Goal: Task Accomplishment & Management: Manage account settings

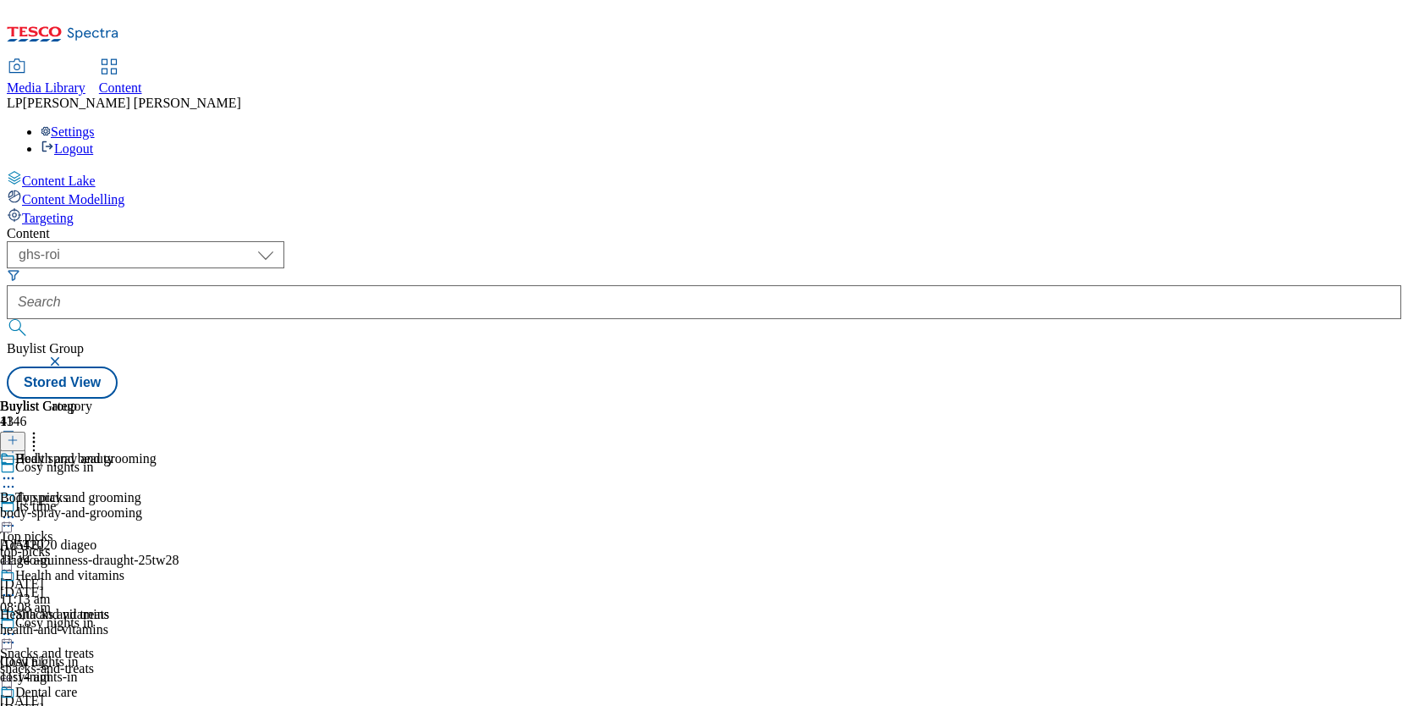
select select "ghs-roi"
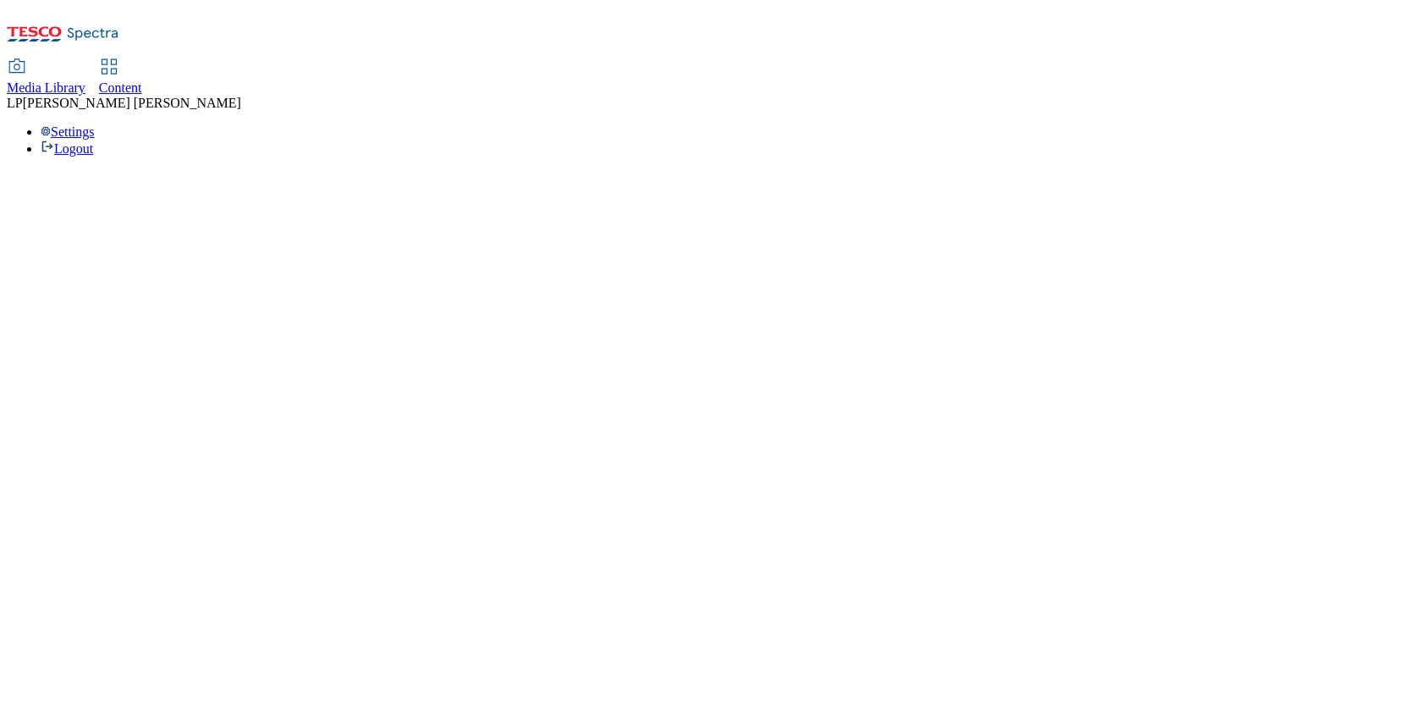
select select "ghs-roi"
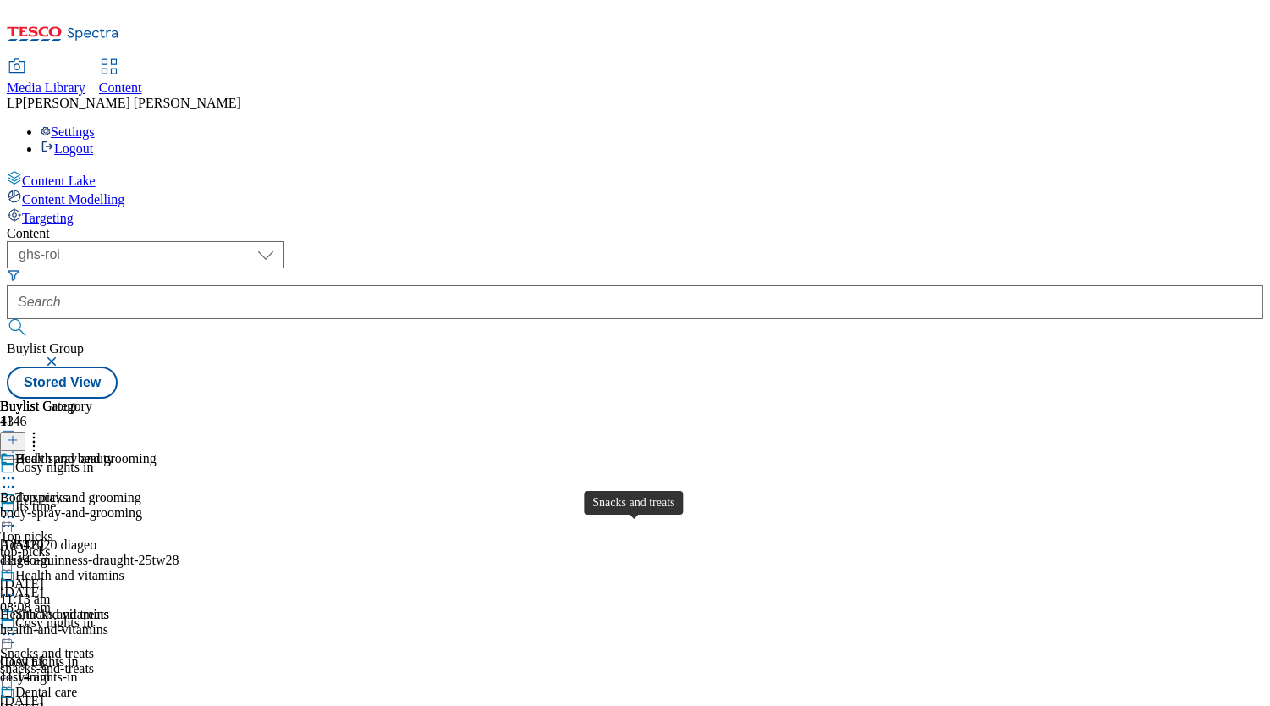
click at [94, 646] on div "Snacks and treats" at bounding box center [47, 653] width 94 height 15
click at [17, 625] on icon at bounding box center [8, 633] width 17 height 17
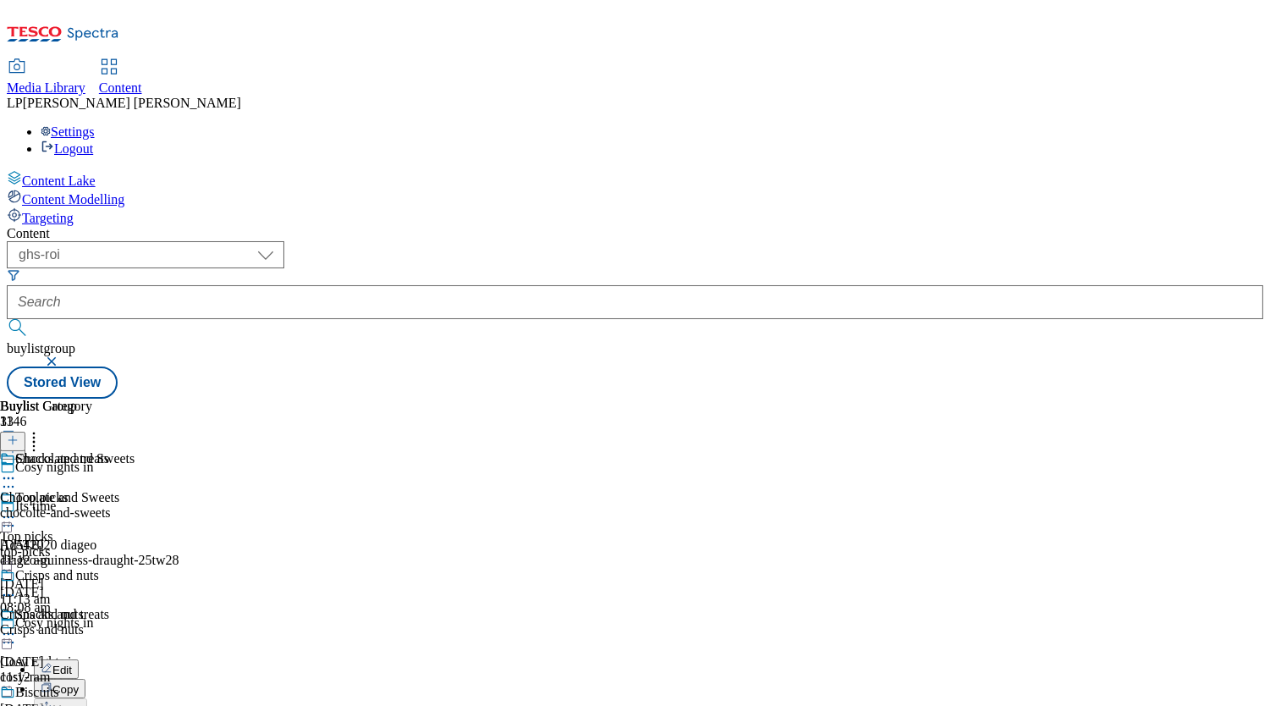
click at [72, 663] on span "Edit" at bounding box center [61, 669] width 19 height 13
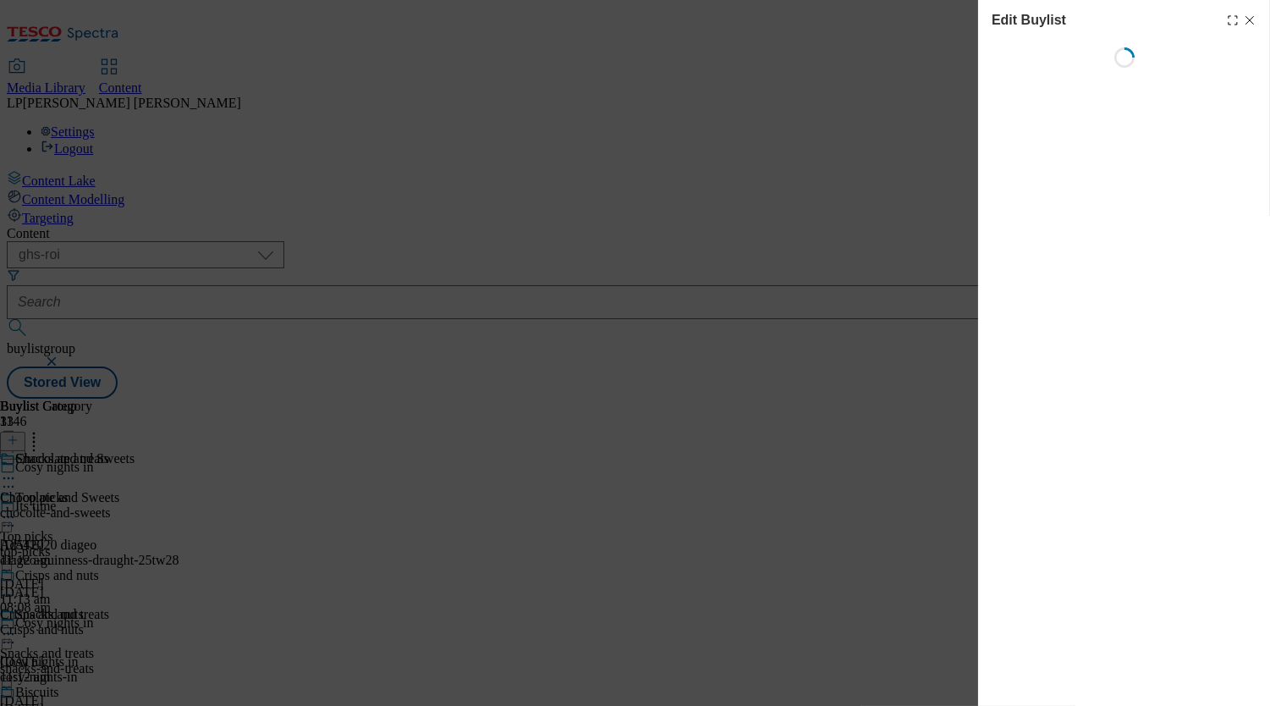
select select "evergreen"
select select "Banner"
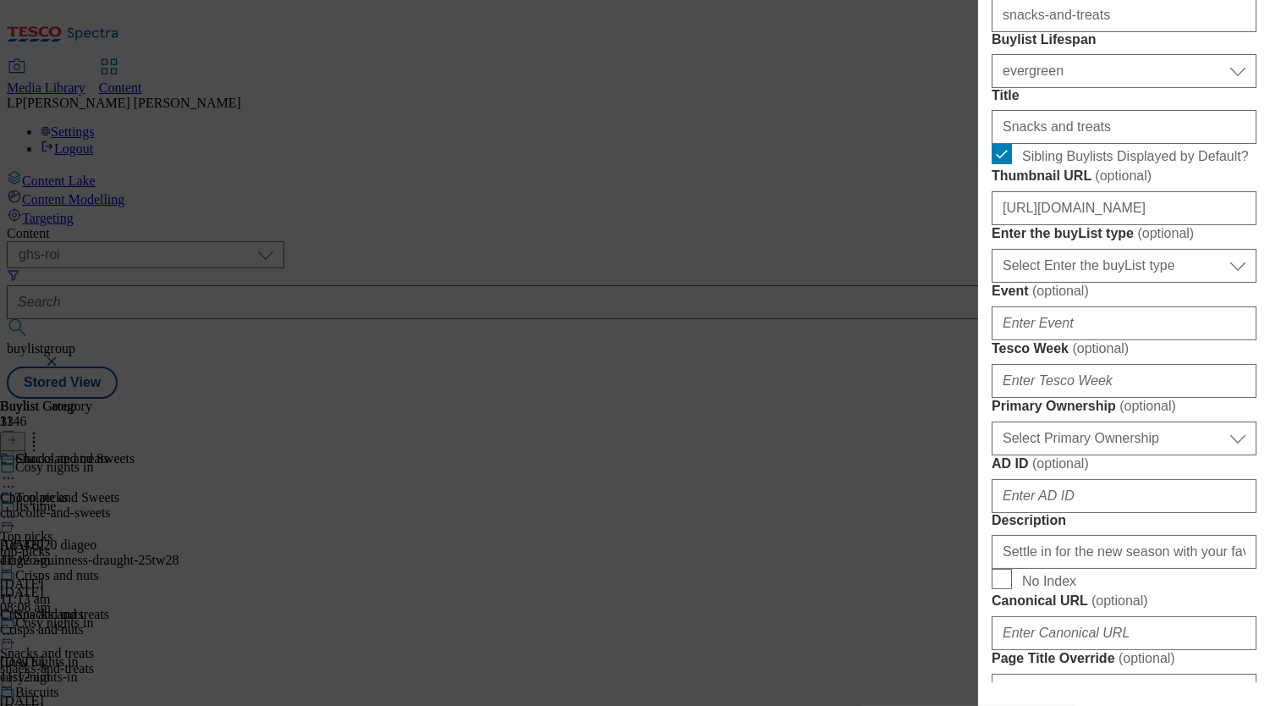
scroll to position [443, 0]
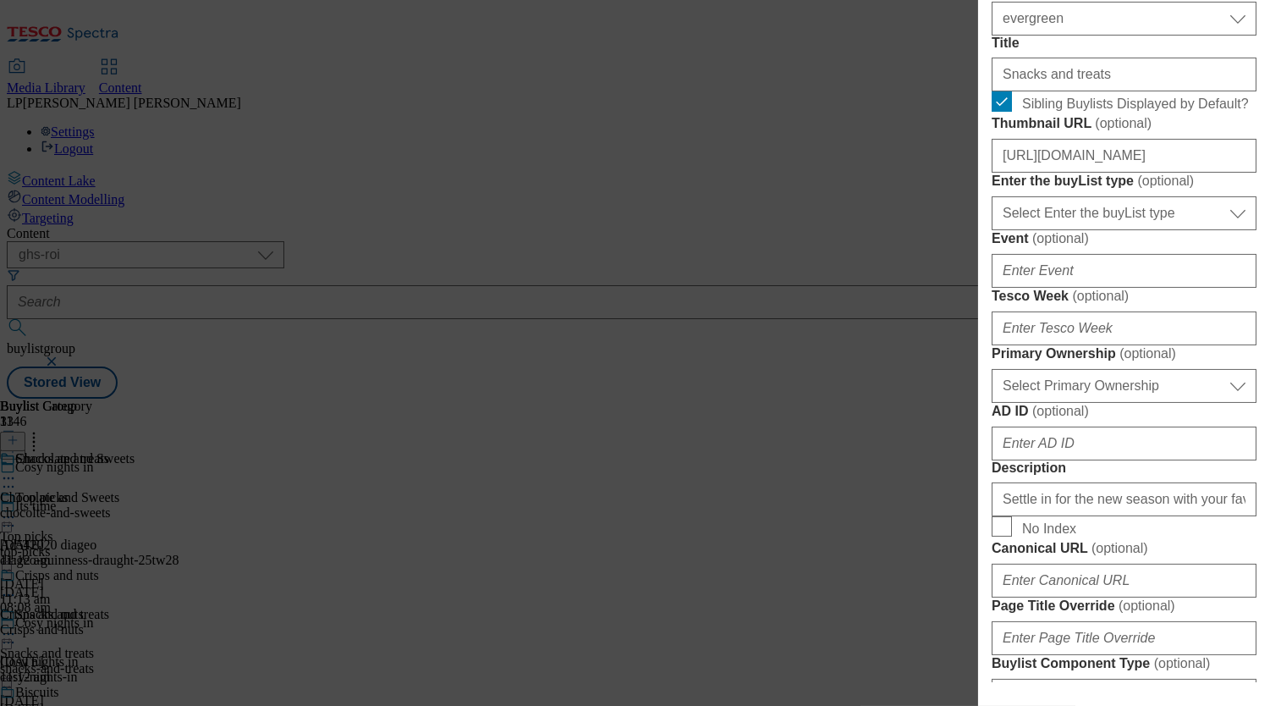
click at [687, 467] on div "Edit Buylist Tags 1 tags selected buylist English Content Properties Label Snac…" at bounding box center [635, 353] width 1270 height 706
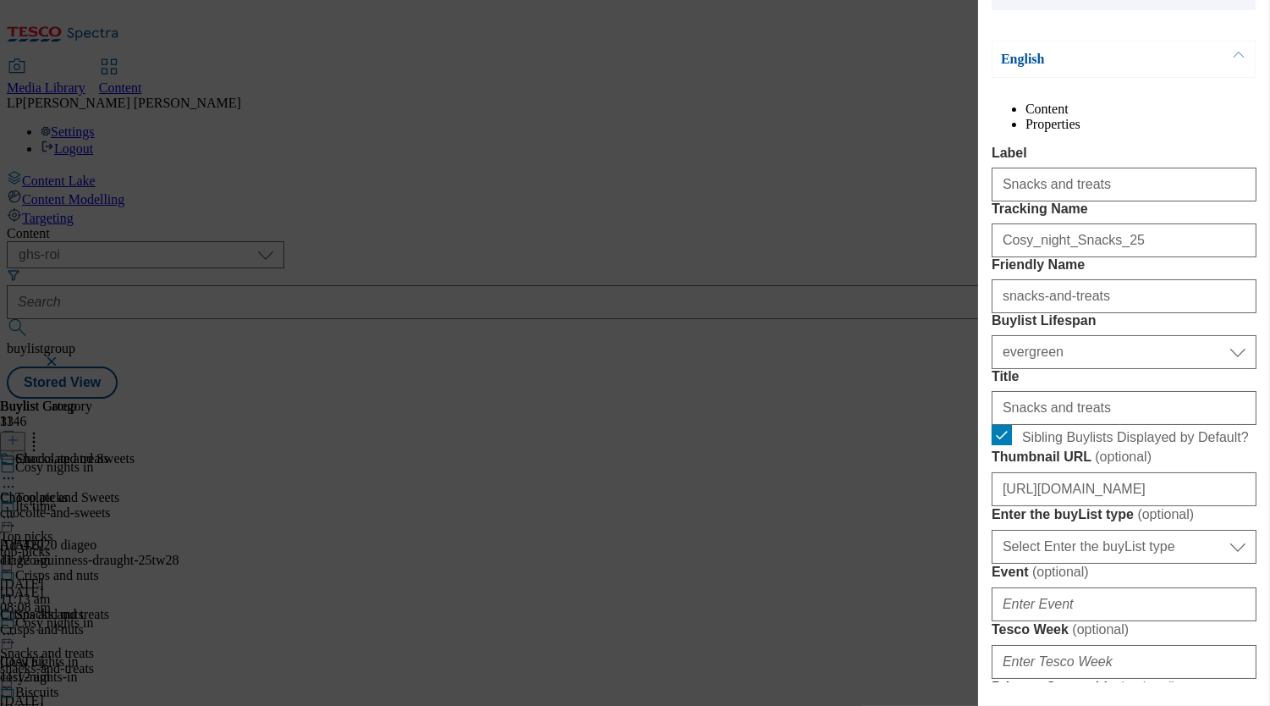
scroll to position [373, 0]
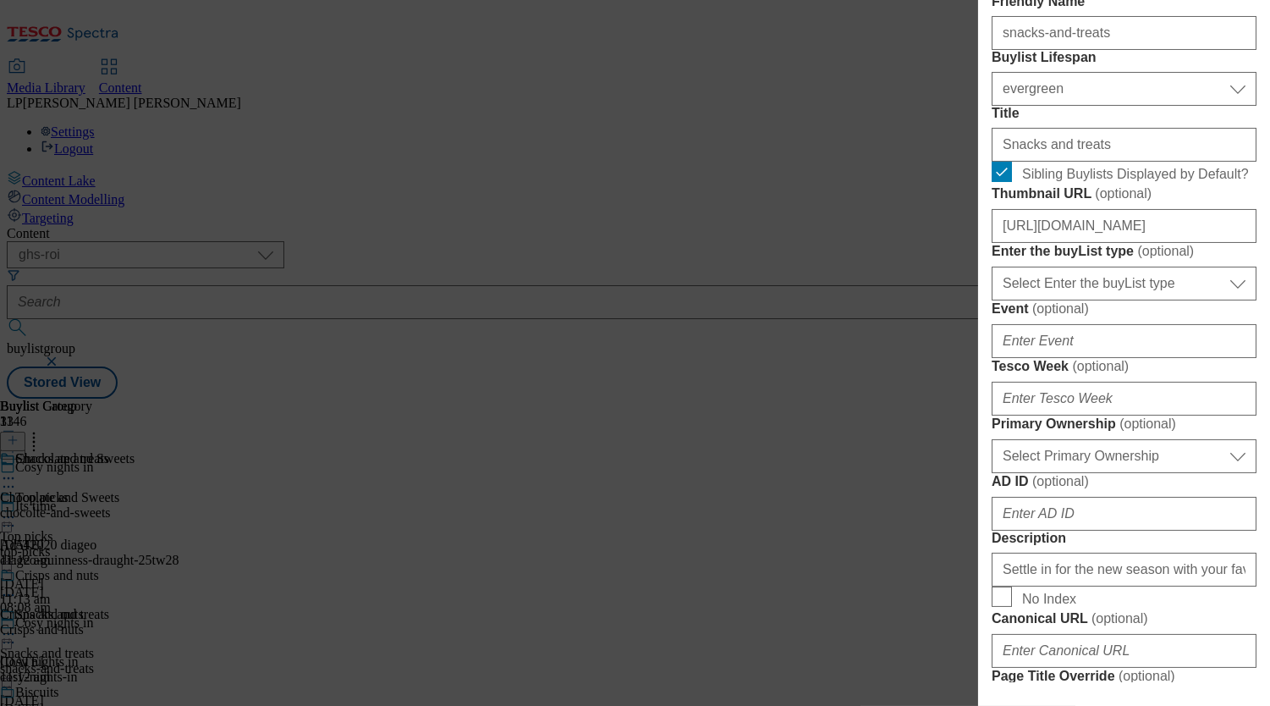
click at [685, 521] on div "Edit Buylist Tags 1 tags selected buylist English Content Properties Label Snac…" at bounding box center [635, 353] width 1270 height 706
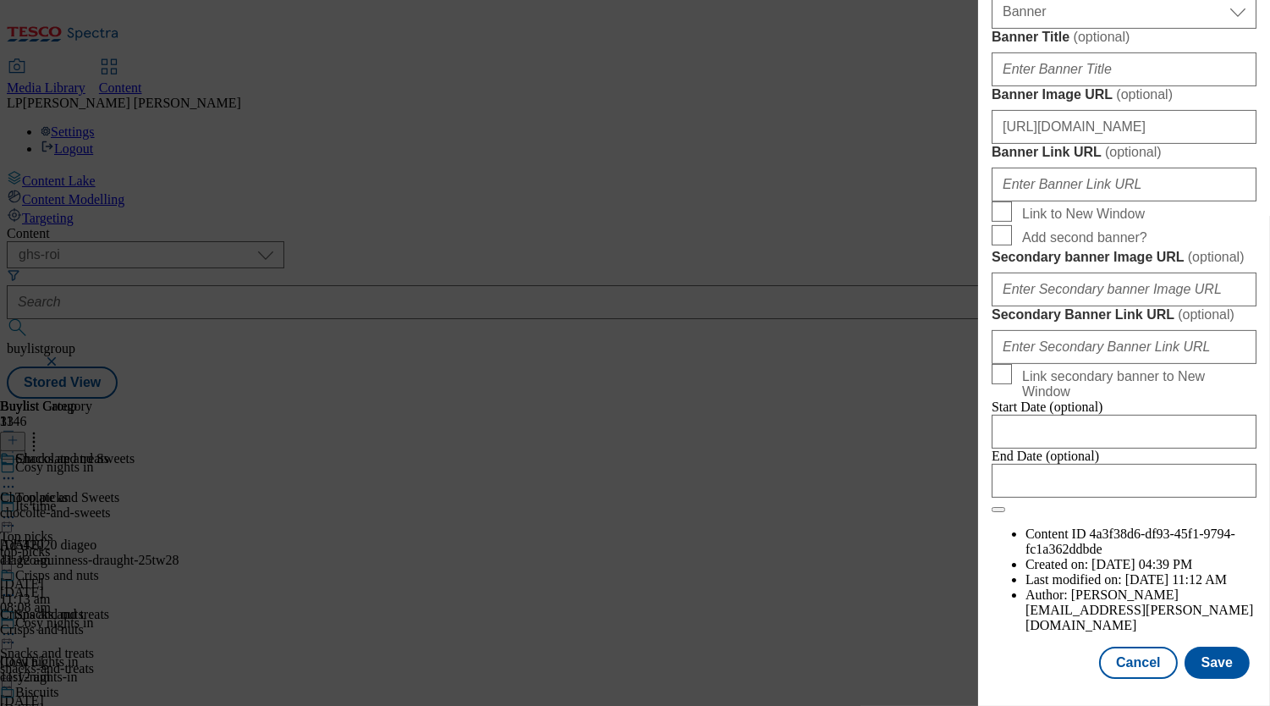
scroll to position [1766, 0]
click at [1133, 653] on button "Cancel" at bounding box center [1138, 663] width 78 height 32
select select "evergreen"
select select "Banner"
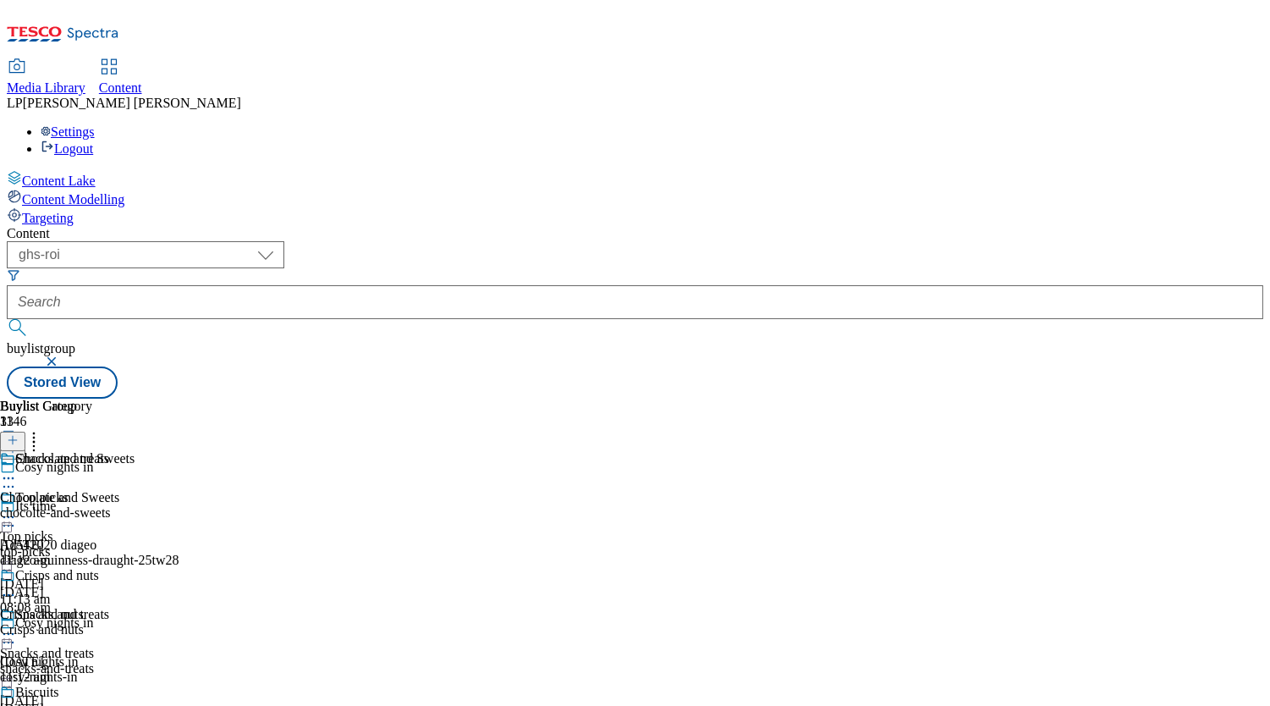
scroll to position [1388, 0]
click at [119, 490] on span "Chocolate and Sweets" at bounding box center [59, 497] width 119 height 15
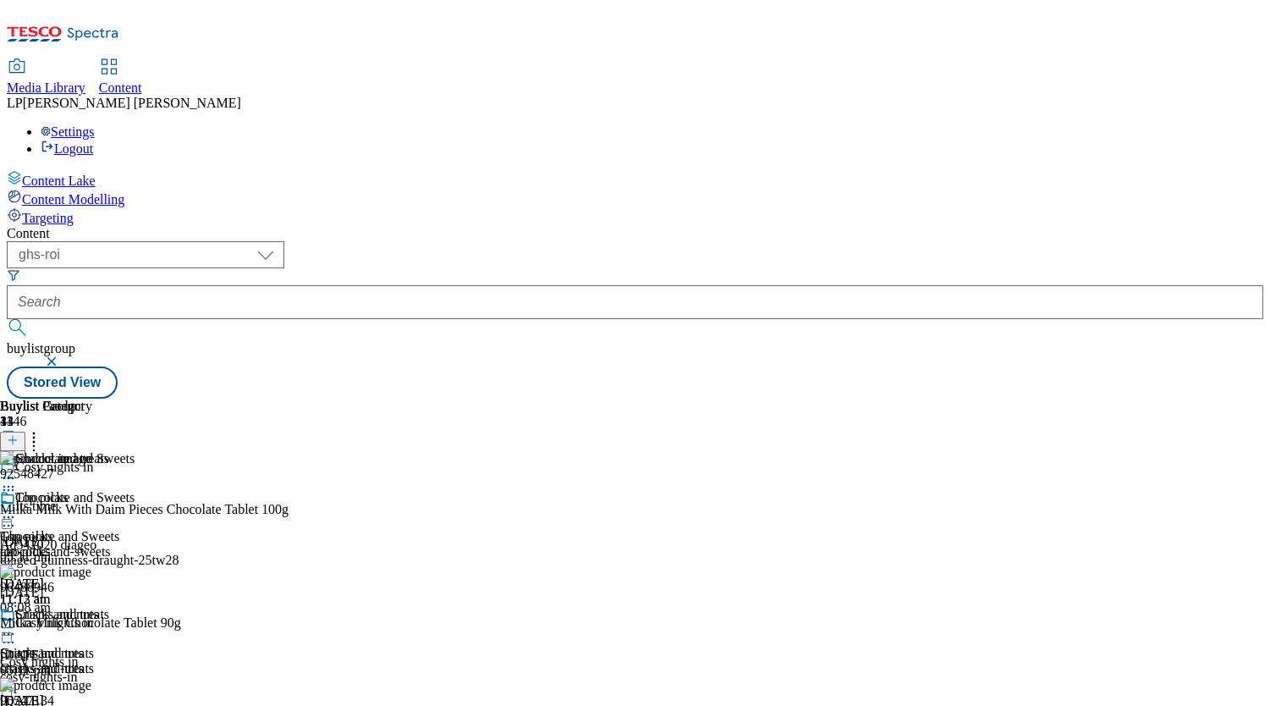
click at [17, 509] on icon at bounding box center [8, 517] width 17 height 17
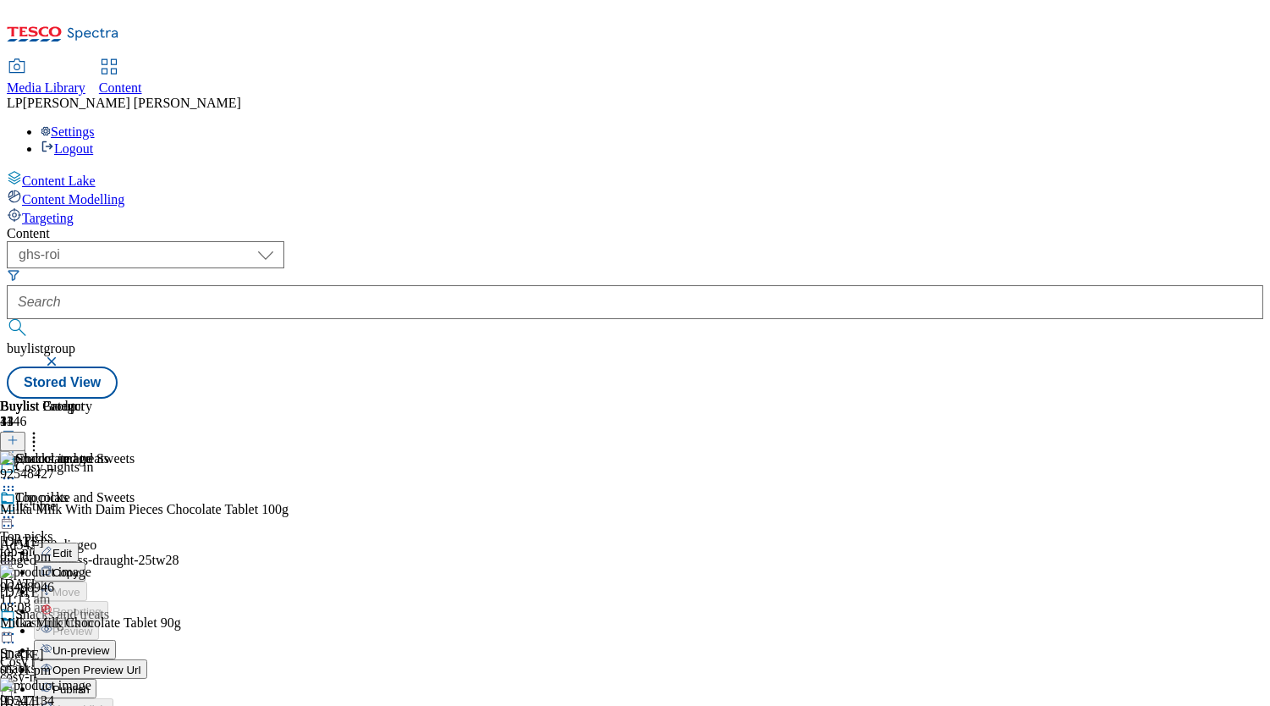
click at [72, 547] on span "Edit" at bounding box center [61, 553] width 19 height 13
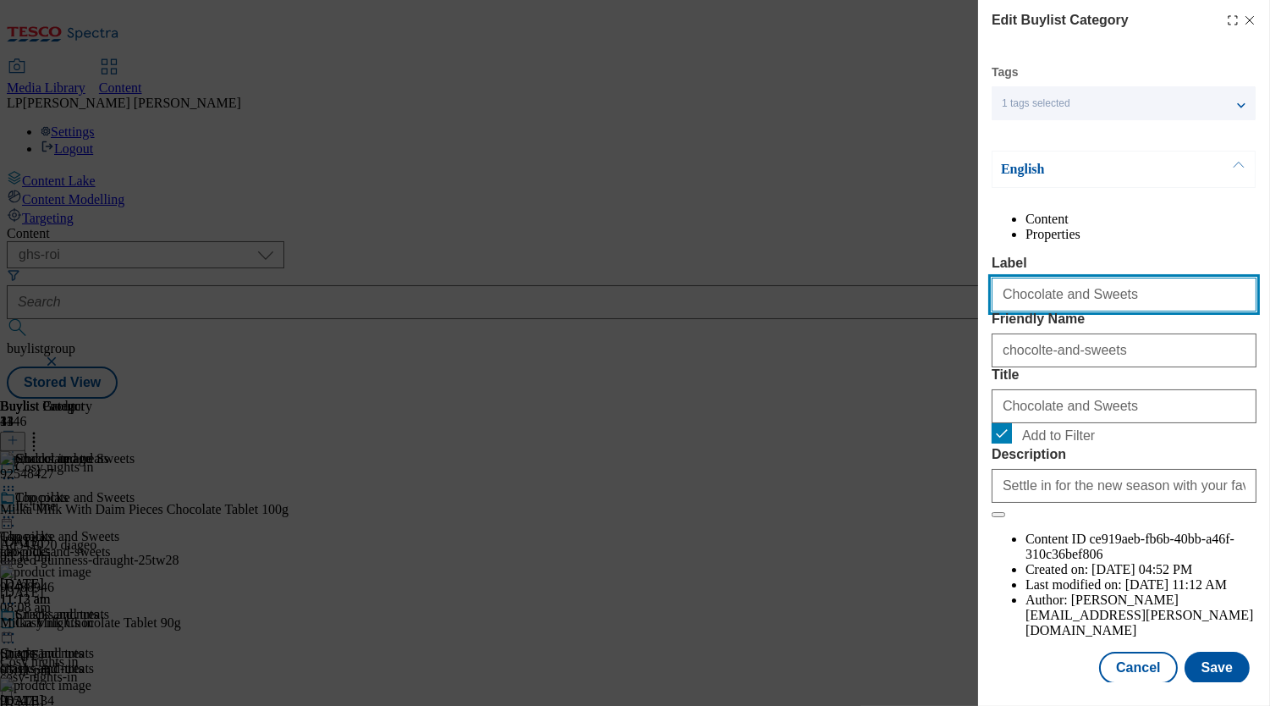
click at [1077, 311] on input "Chocolate and Sweets" at bounding box center [1124, 295] width 265 height 34
type input "Chocolate and sweets"
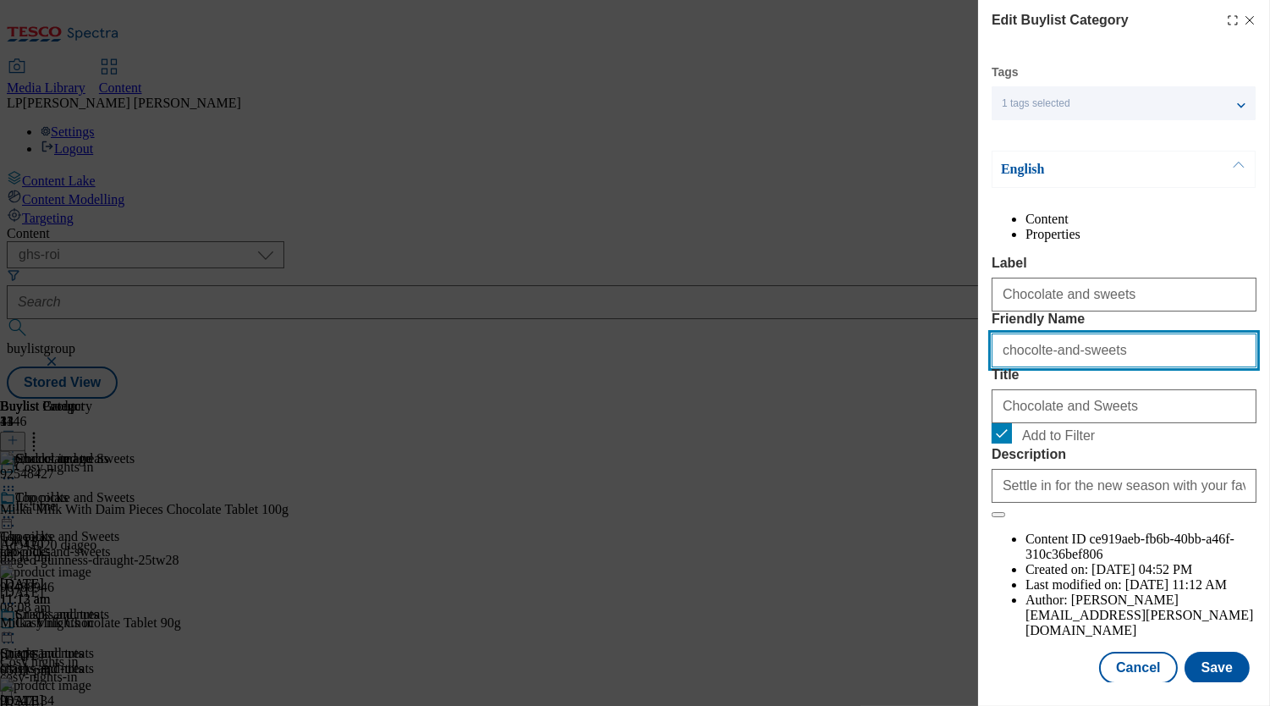
click at [1035, 367] on input "chocolte-and-sweets" at bounding box center [1124, 350] width 265 height 34
type input "chocolate-and-sweets"
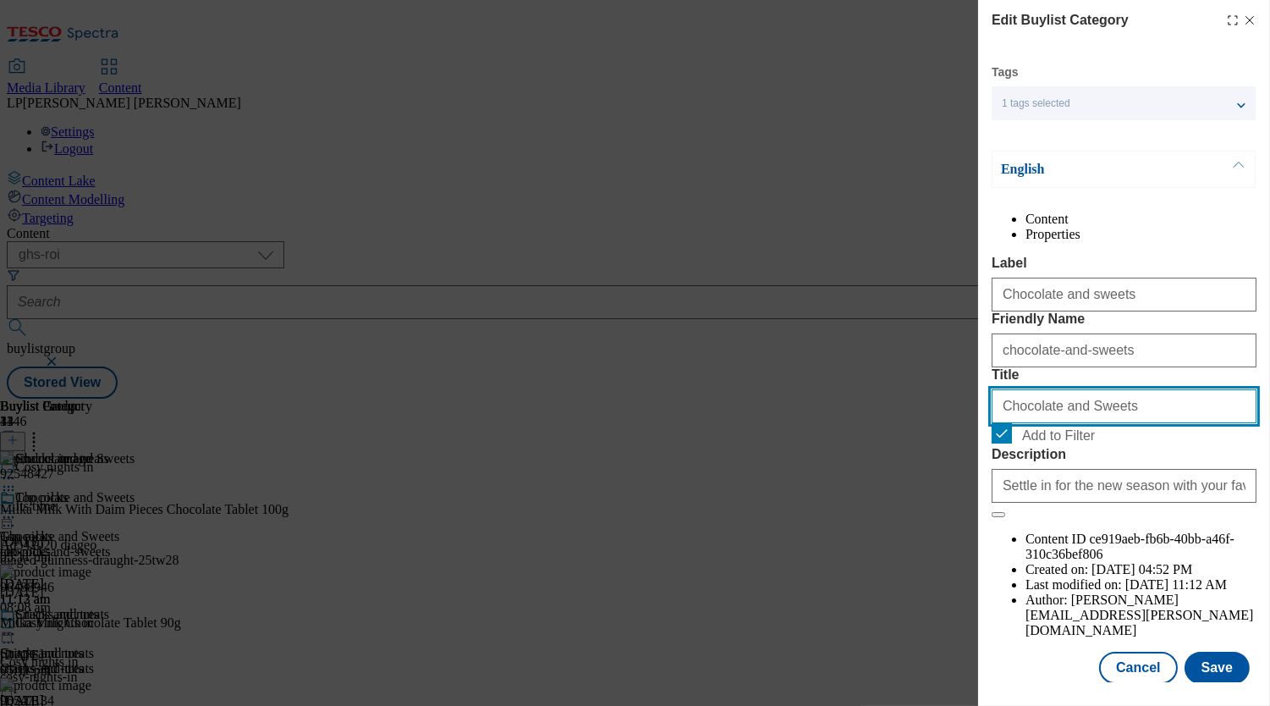
drag, startPoint x: 1077, startPoint y: 501, endPoint x: 1114, endPoint y: 502, distance: 36.4
click at [1077, 423] on input "Chocolate and Sweets" at bounding box center [1124, 406] width 265 height 34
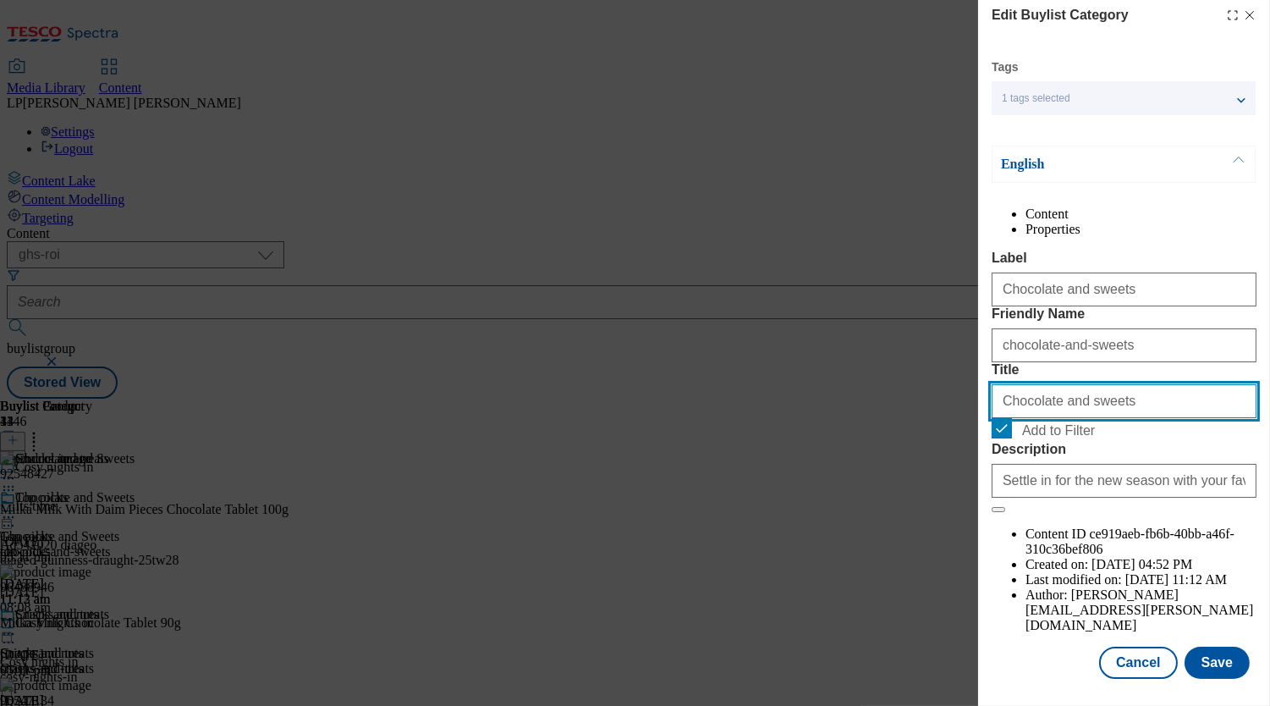
scroll to position [47, 0]
type input "Chocolate and sweets"
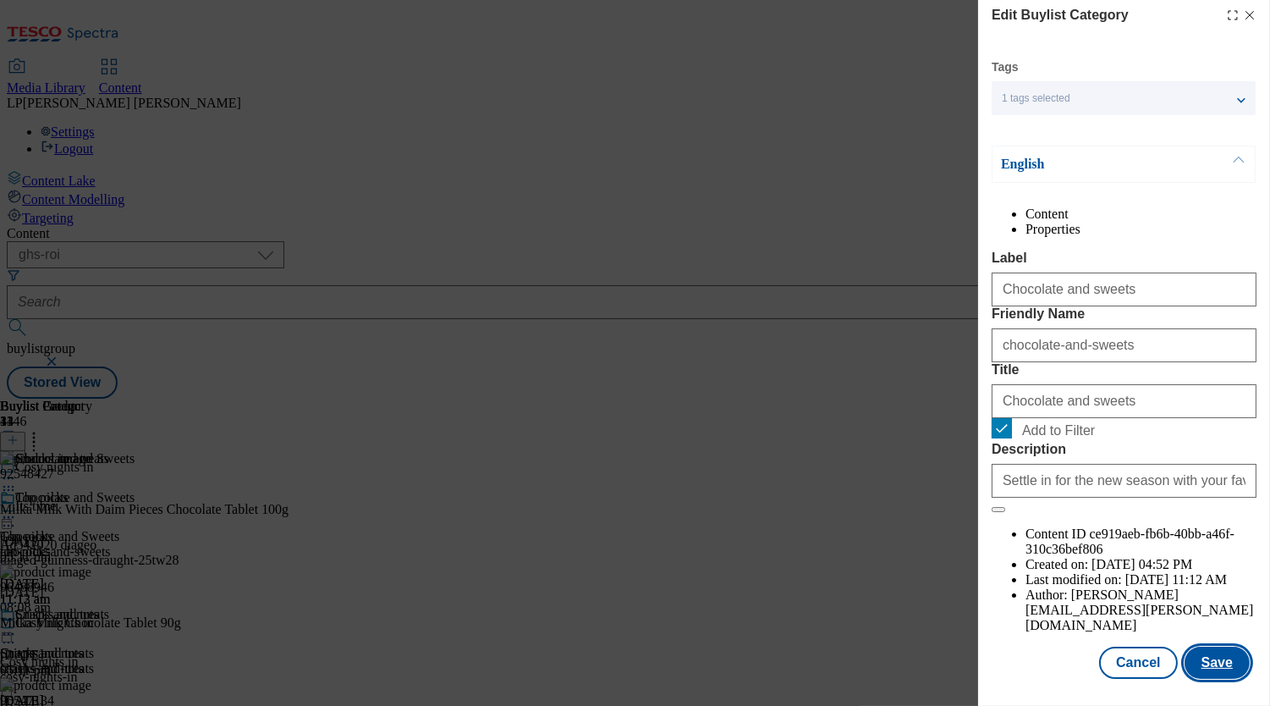
click at [1203, 648] on button "Save" at bounding box center [1217, 663] width 65 height 32
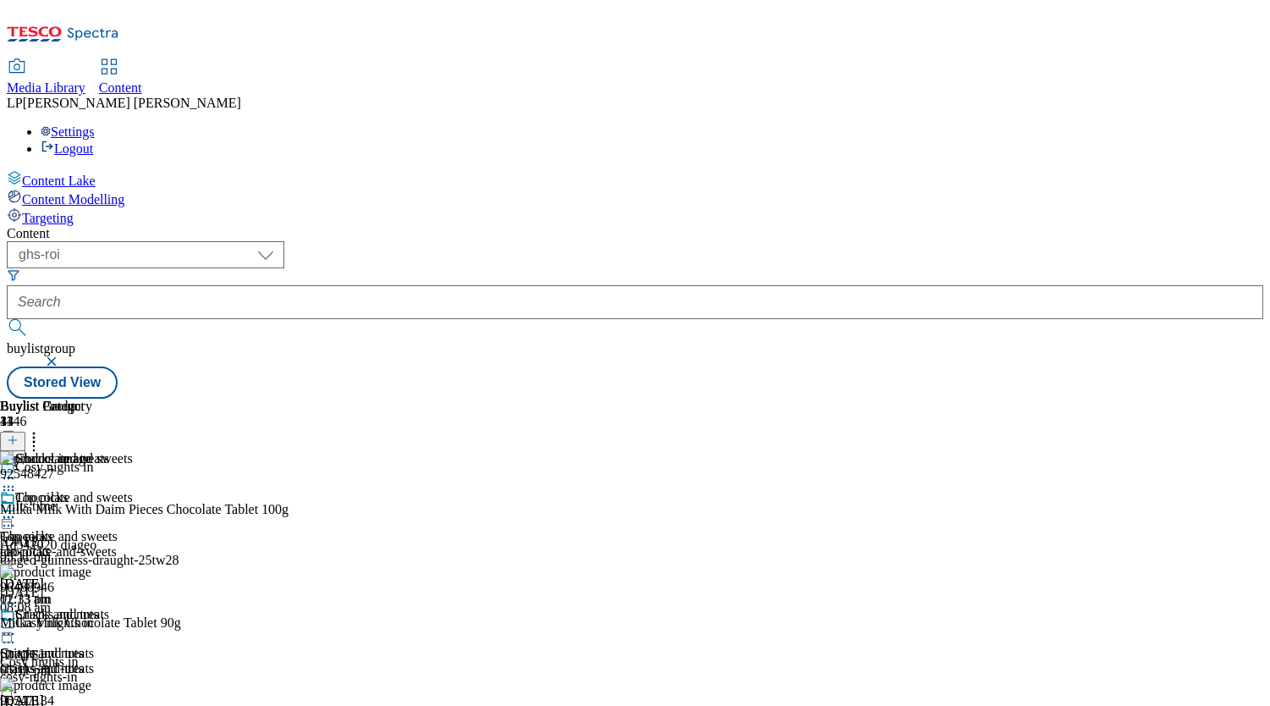
scroll to position [1363, 0]
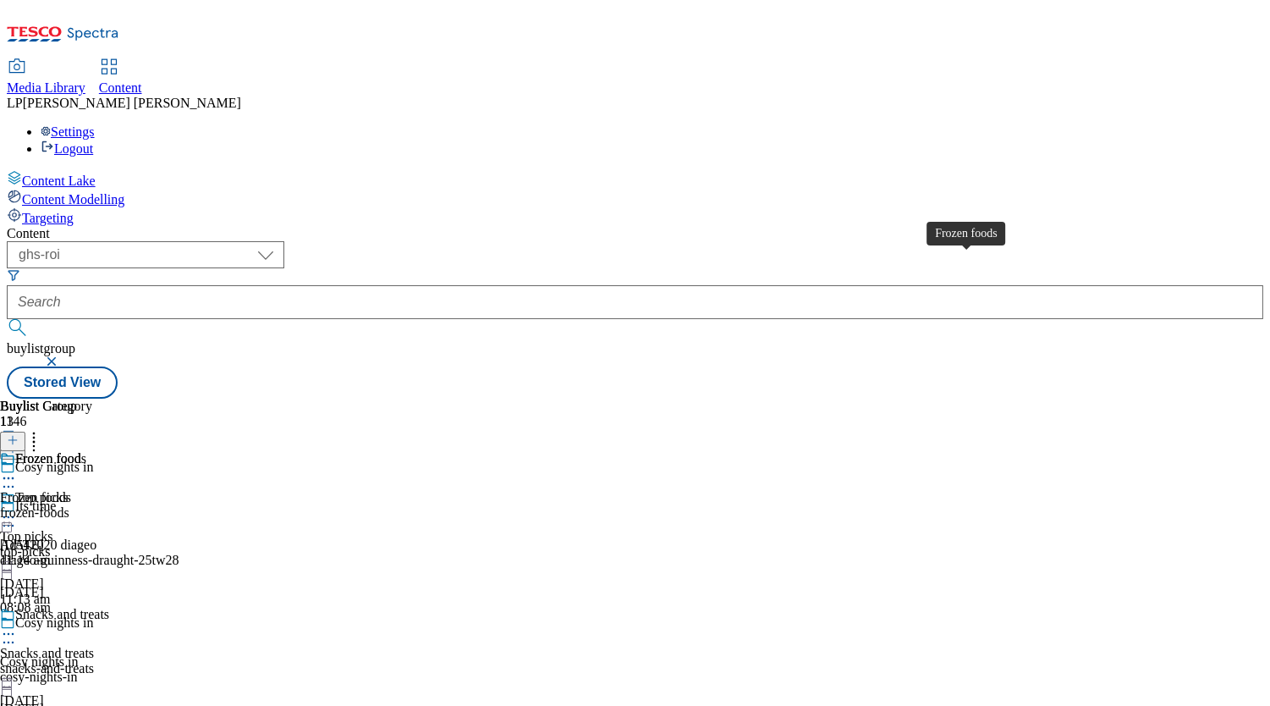
click at [92, 451] on div "Frozen foods Frozen foods frozen-foods 4 Sept 2025 11:14 am" at bounding box center [46, 509] width 92 height 117
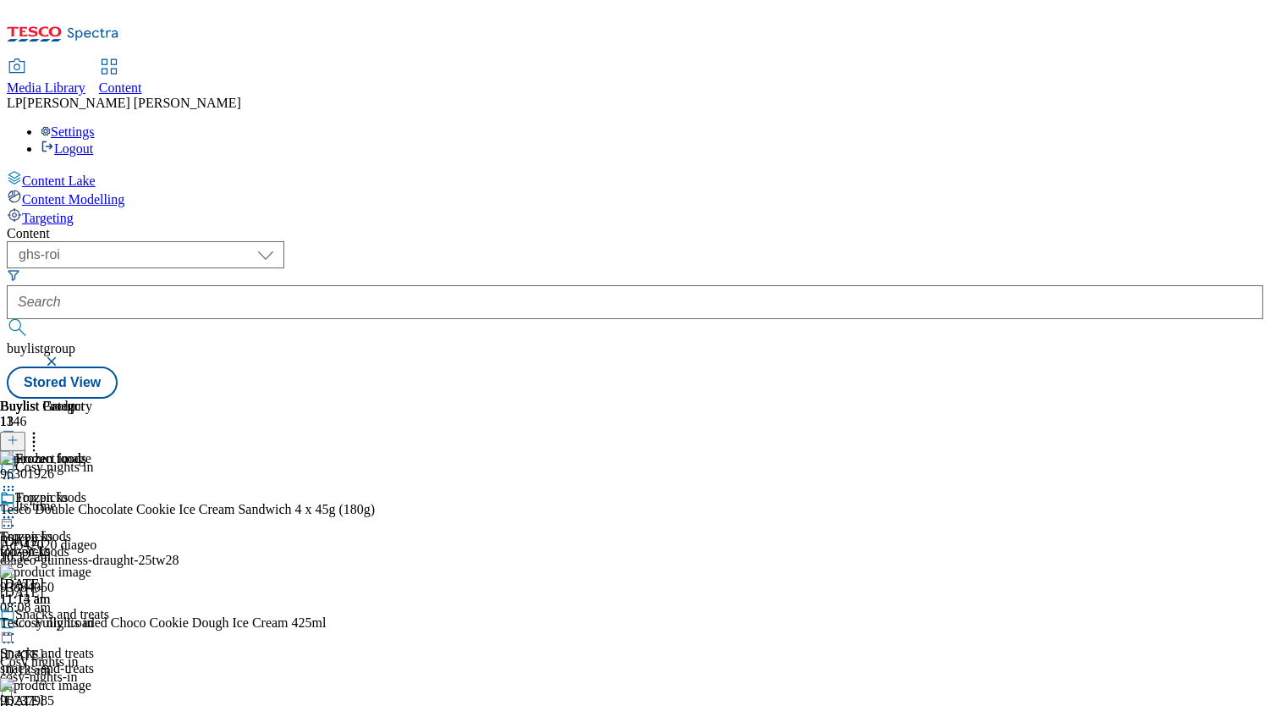
click at [17, 509] on icon at bounding box center [8, 517] width 17 height 17
click at [72, 547] on span "Edit" at bounding box center [61, 553] width 19 height 13
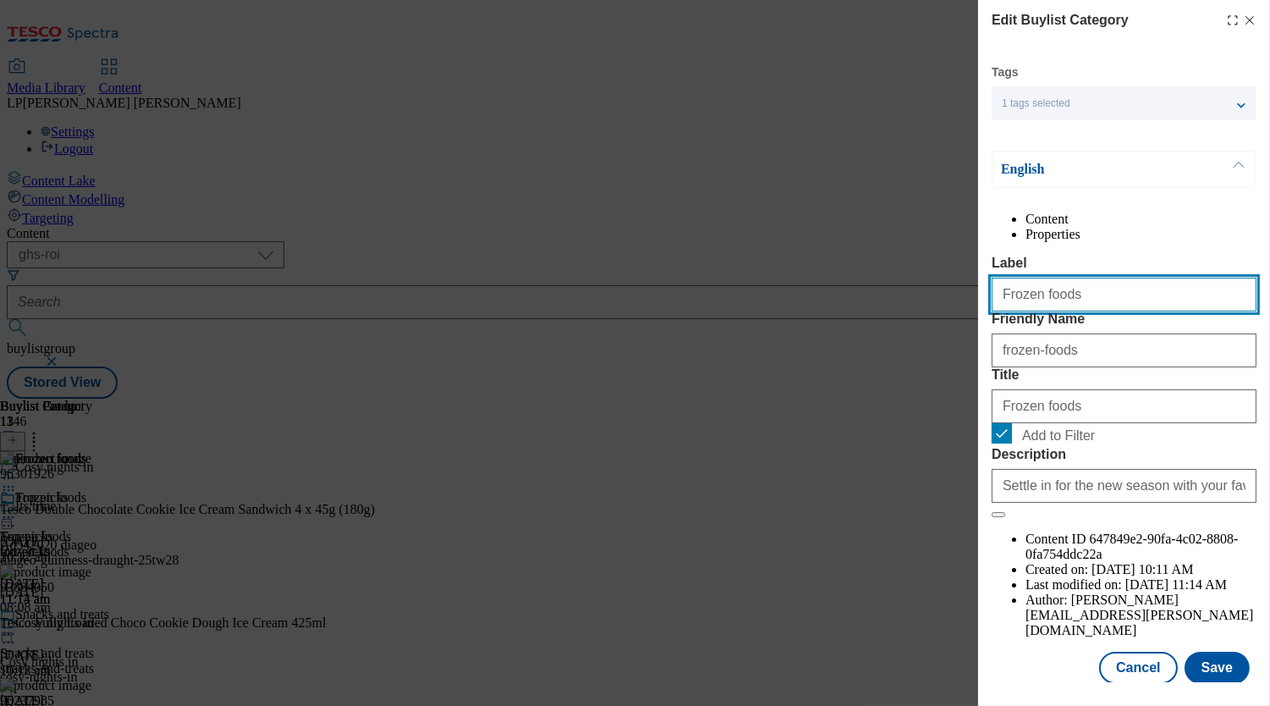
click at [1104, 311] on input "Frozen foods" at bounding box center [1124, 295] width 265 height 34
type input "Frozen food"
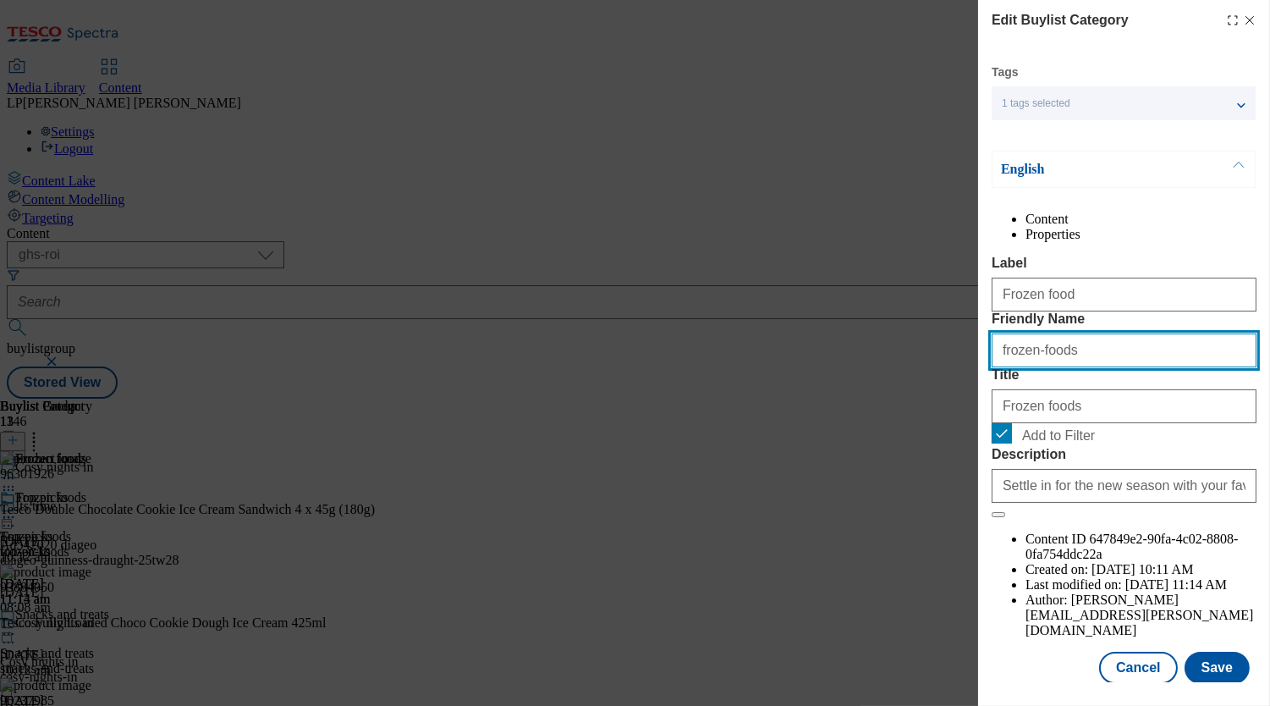
click at [1072, 367] on input "frozen-foods" at bounding box center [1124, 350] width 265 height 34
type input "frozen-food"
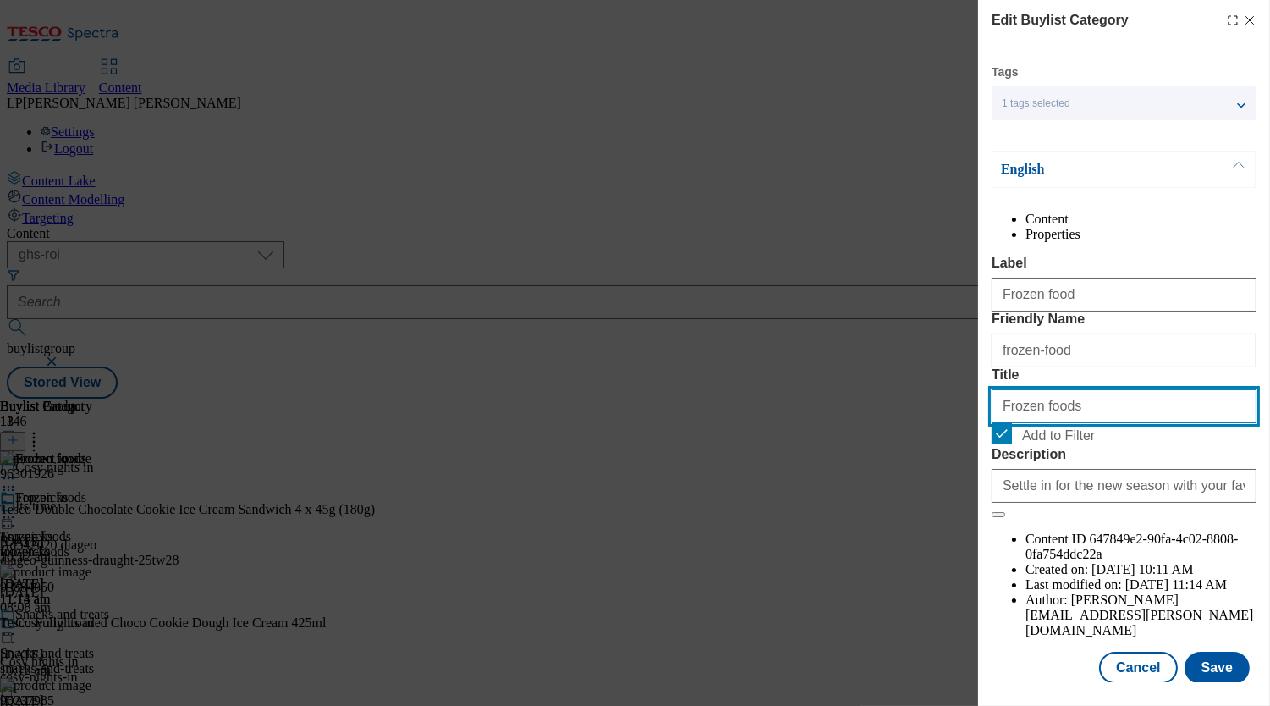
click at [1080, 423] on input "Frozen foods" at bounding box center [1124, 406] width 265 height 34
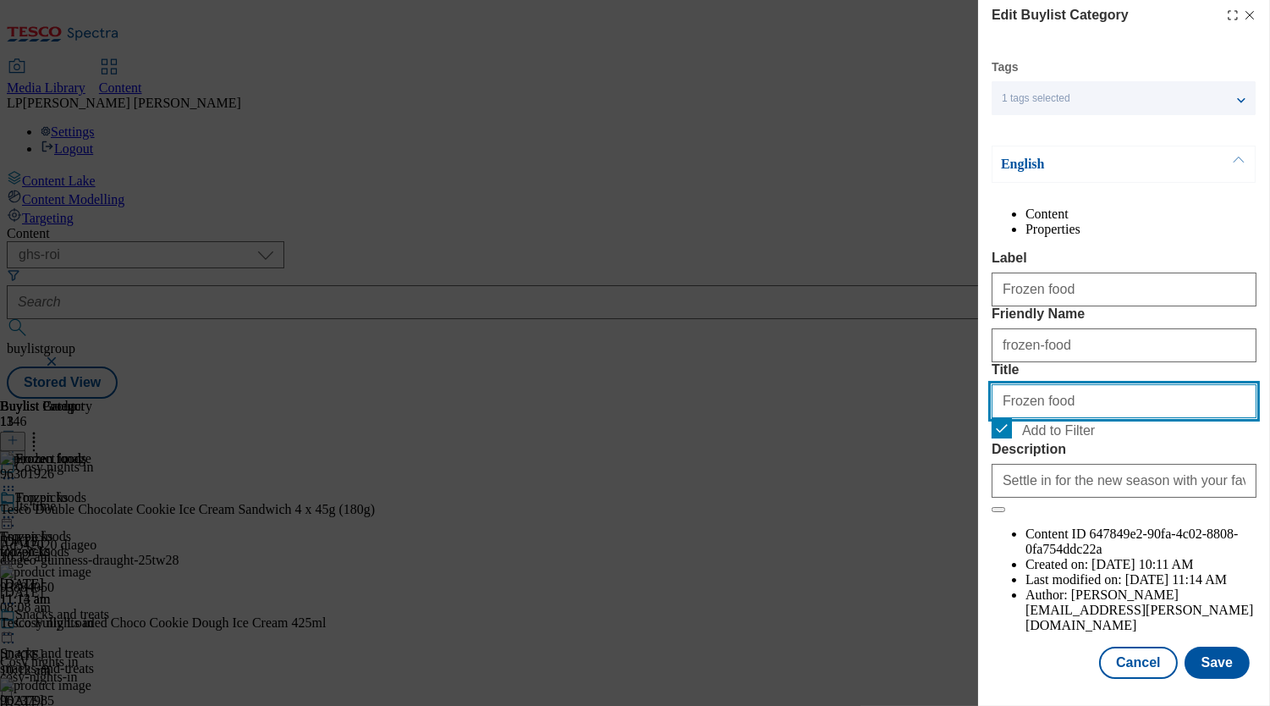
scroll to position [47, 0]
type input "Frozen food"
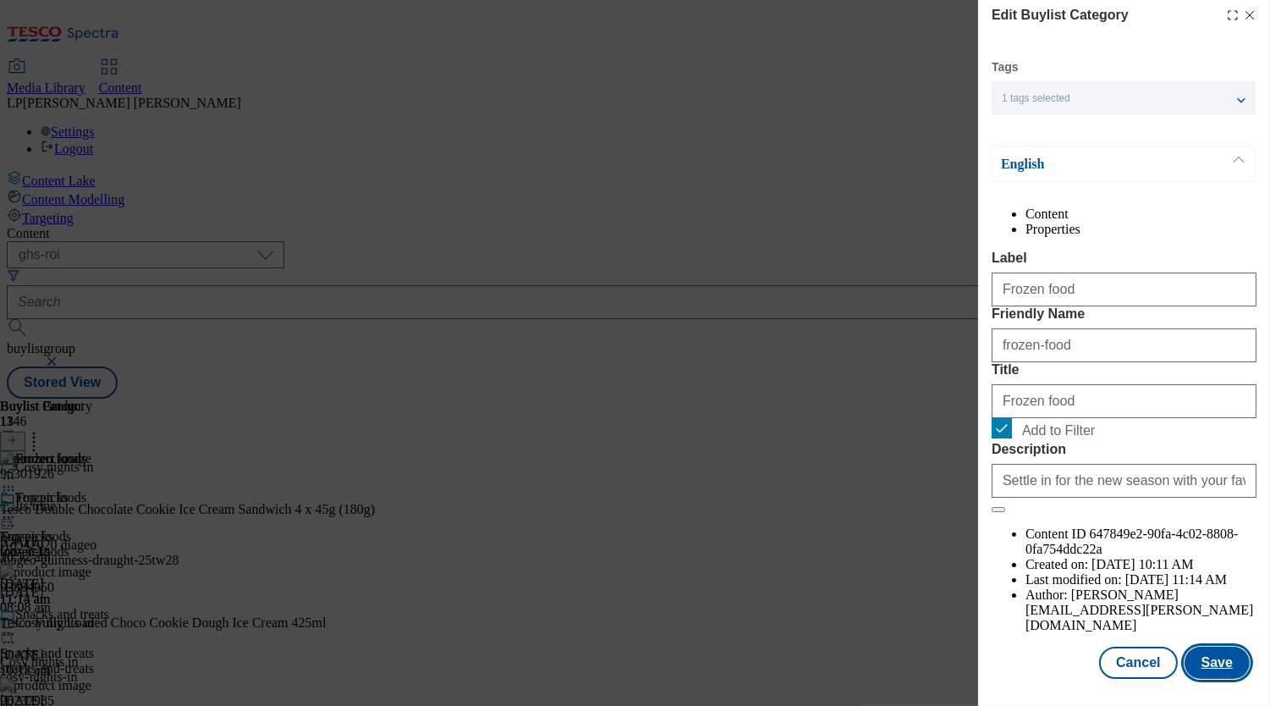
click at [1210, 647] on button "Save" at bounding box center [1217, 663] width 65 height 32
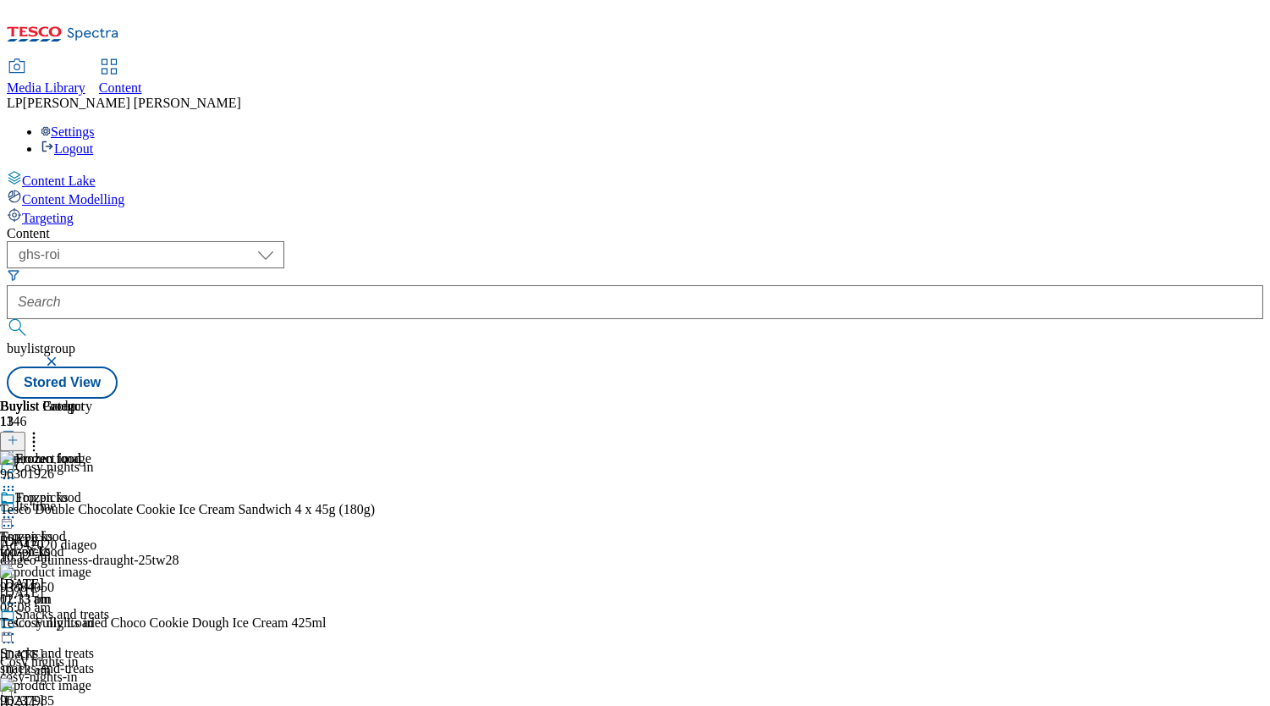
scroll to position [1695, 0]
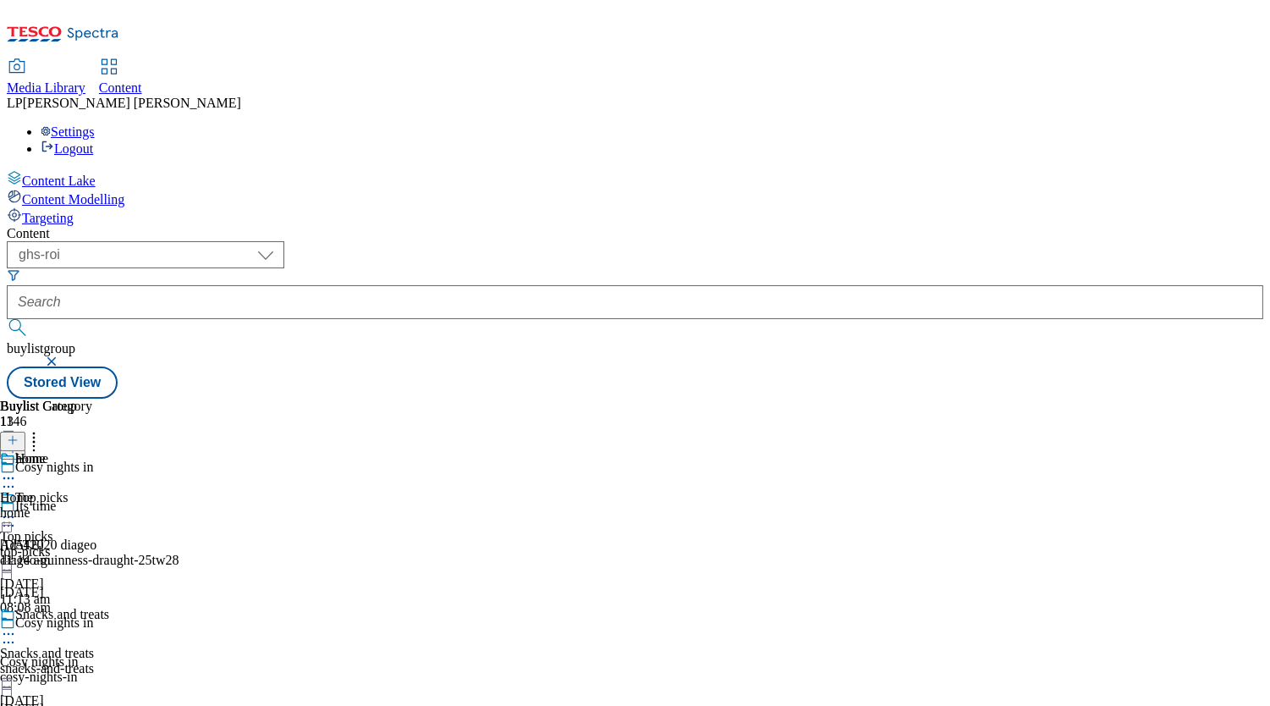
click at [92, 451] on div "home" at bounding box center [46, 470] width 92 height 39
click at [17, 509] on icon at bounding box center [8, 517] width 17 height 17
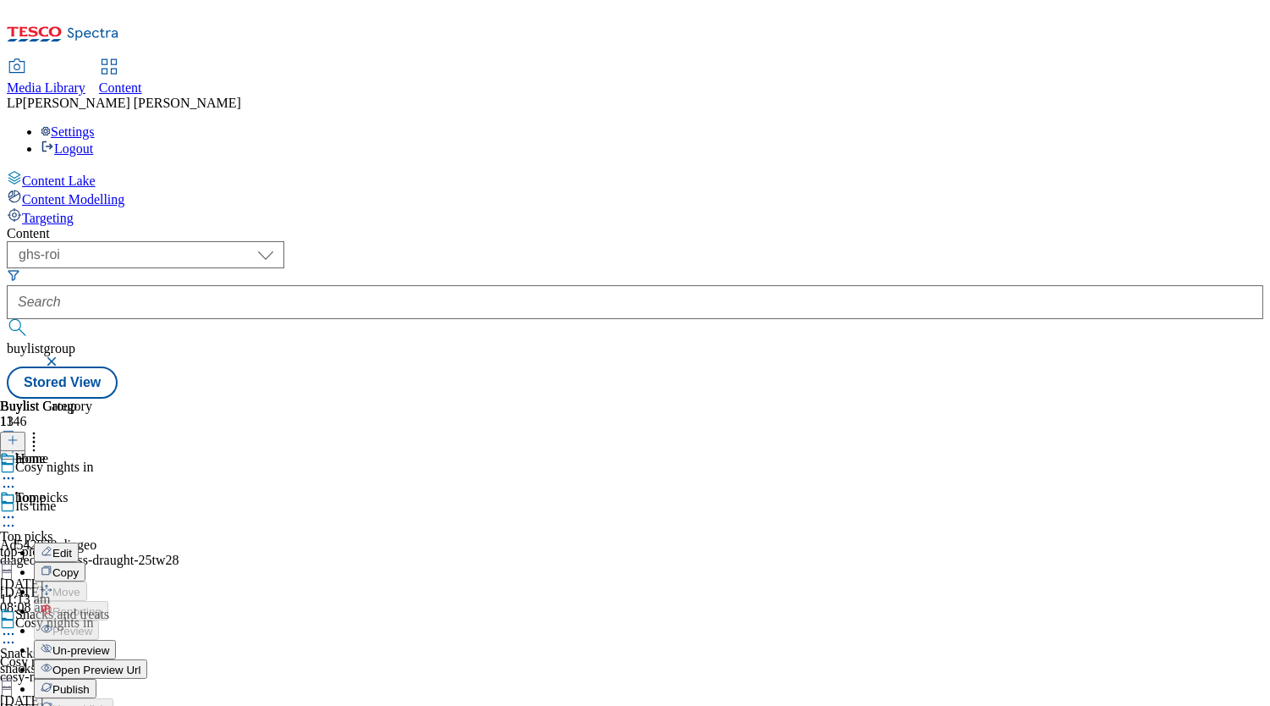
click at [72, 547] on span "Edit" at bounding box center [61, 553] width 19 height 13
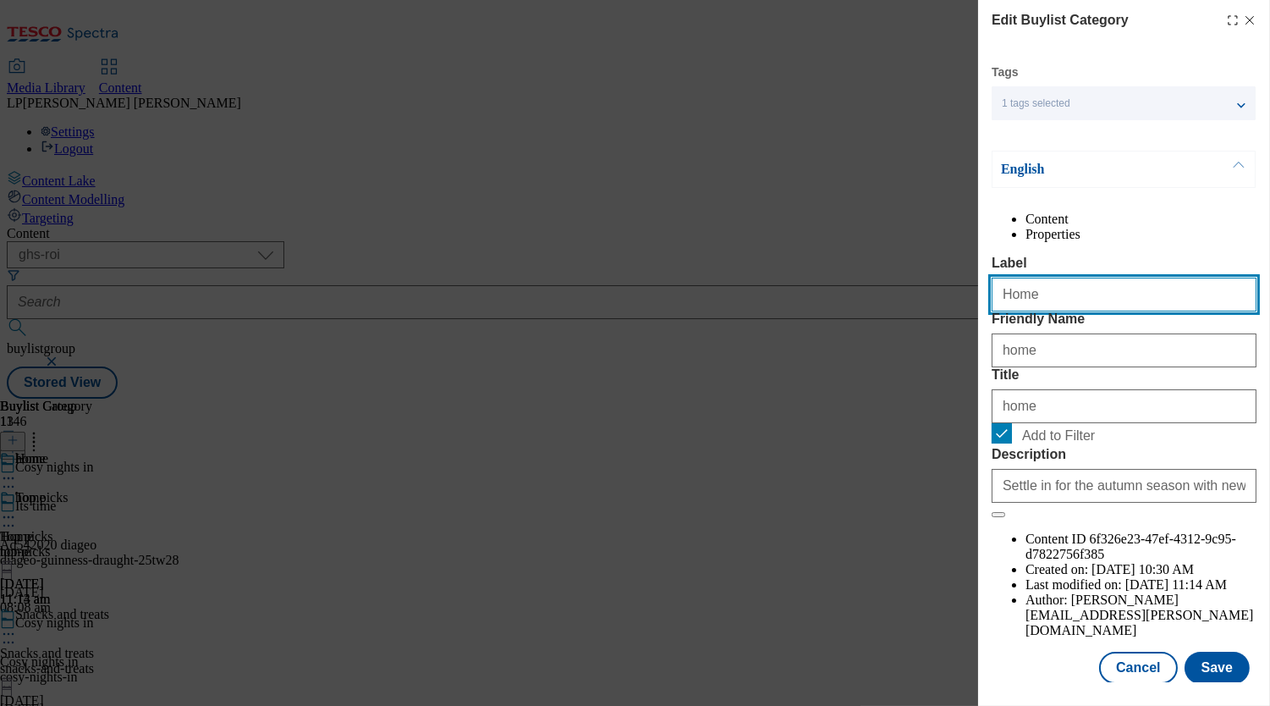
click at [1010, 311] on input "Home" at bounding box center [1124, 295] width 265 height 34
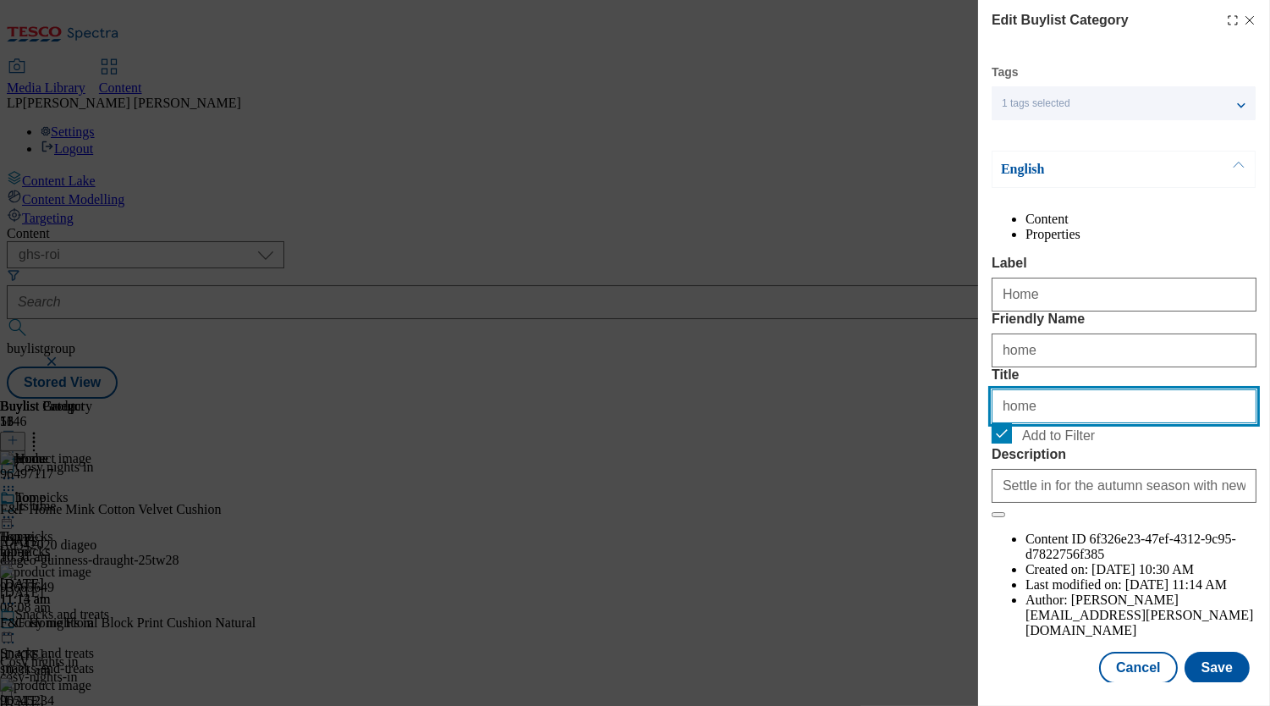
click at [1009, 423] on input "home" at bounding box center [1124, 406] width 265 height 34
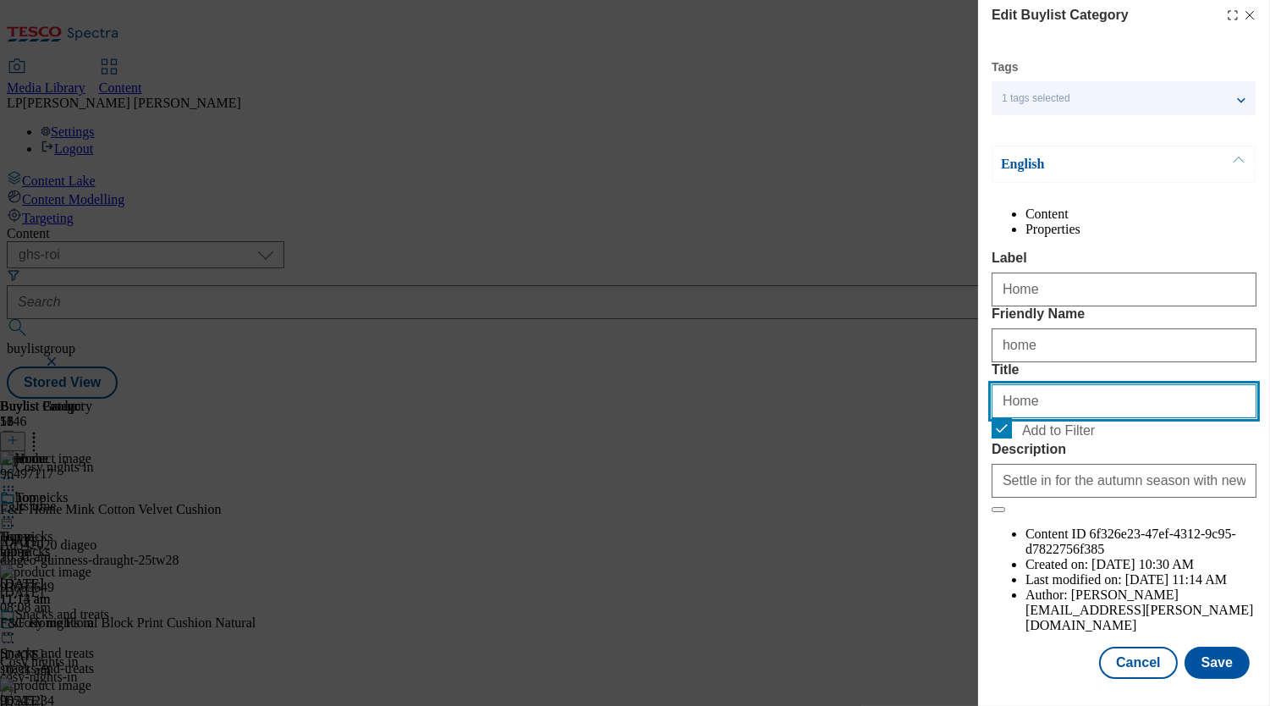
scroll to position [47, 0]
type input "Home"
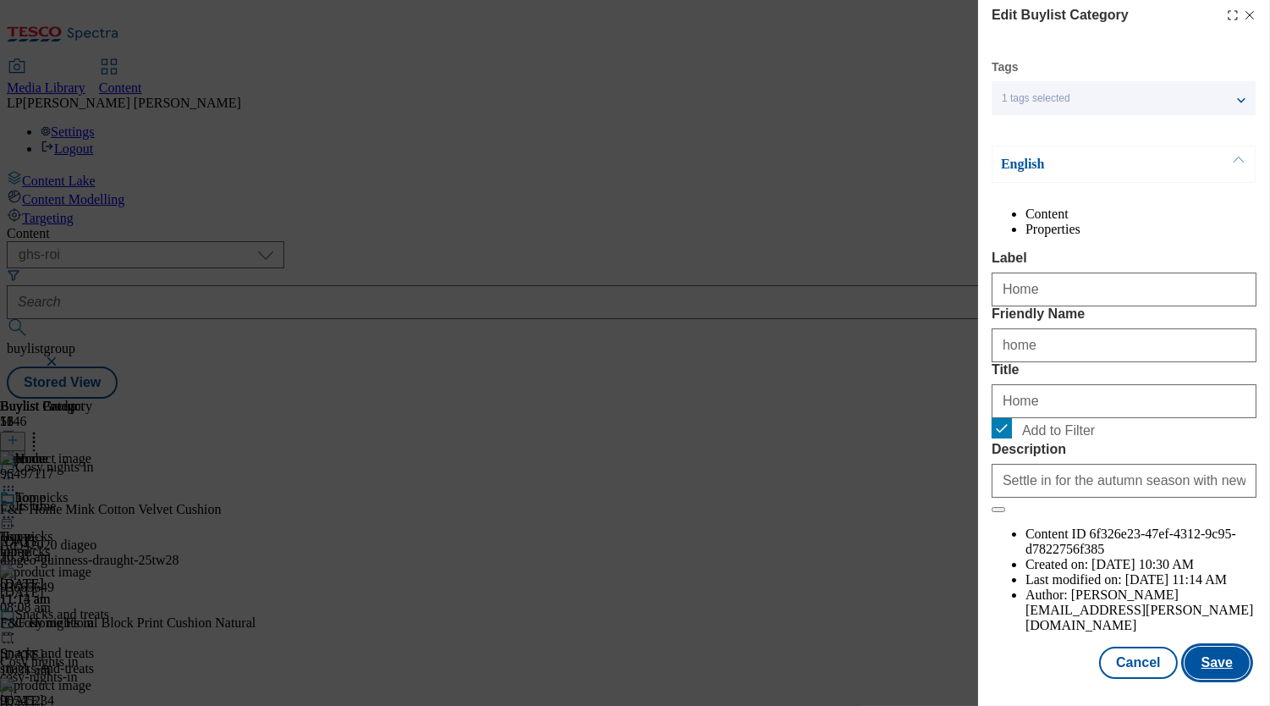
click at [1196, 647] on button "Save" at bounding box center [1217, 663] width 65 height 32
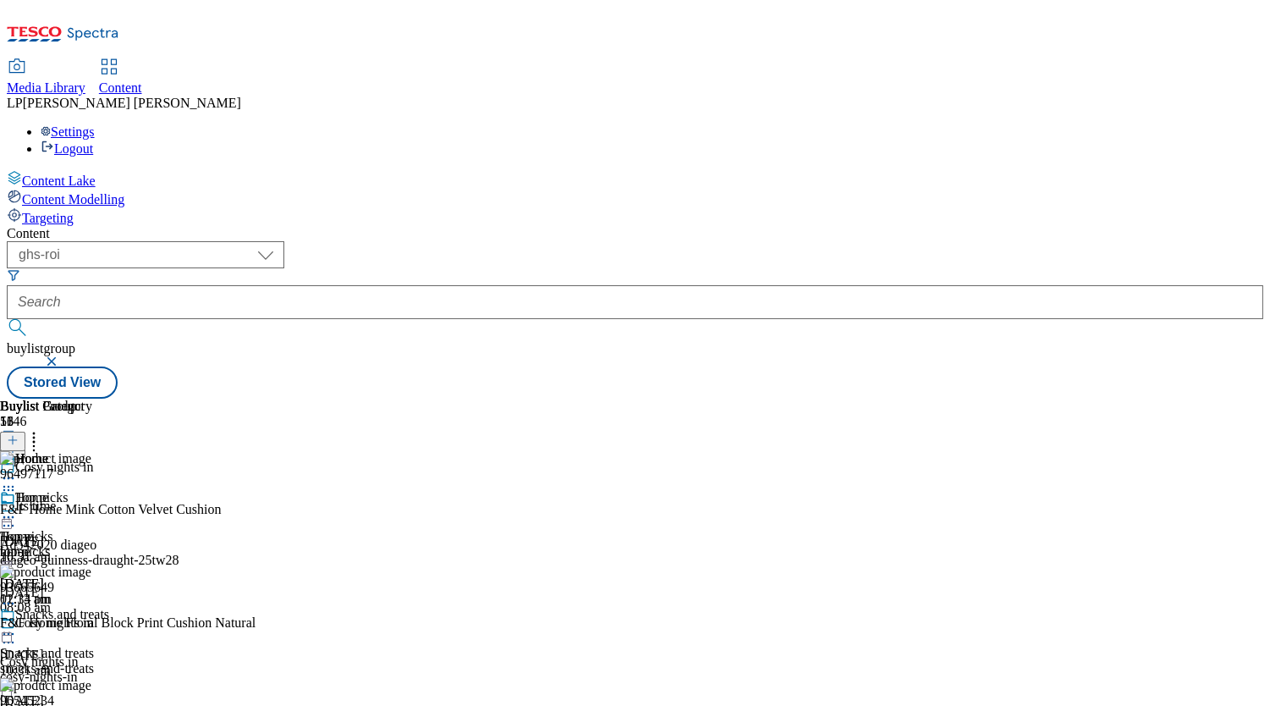
click at [133, 544] on div "top-picks" at bounding box center [66, 551] width 133 height 15
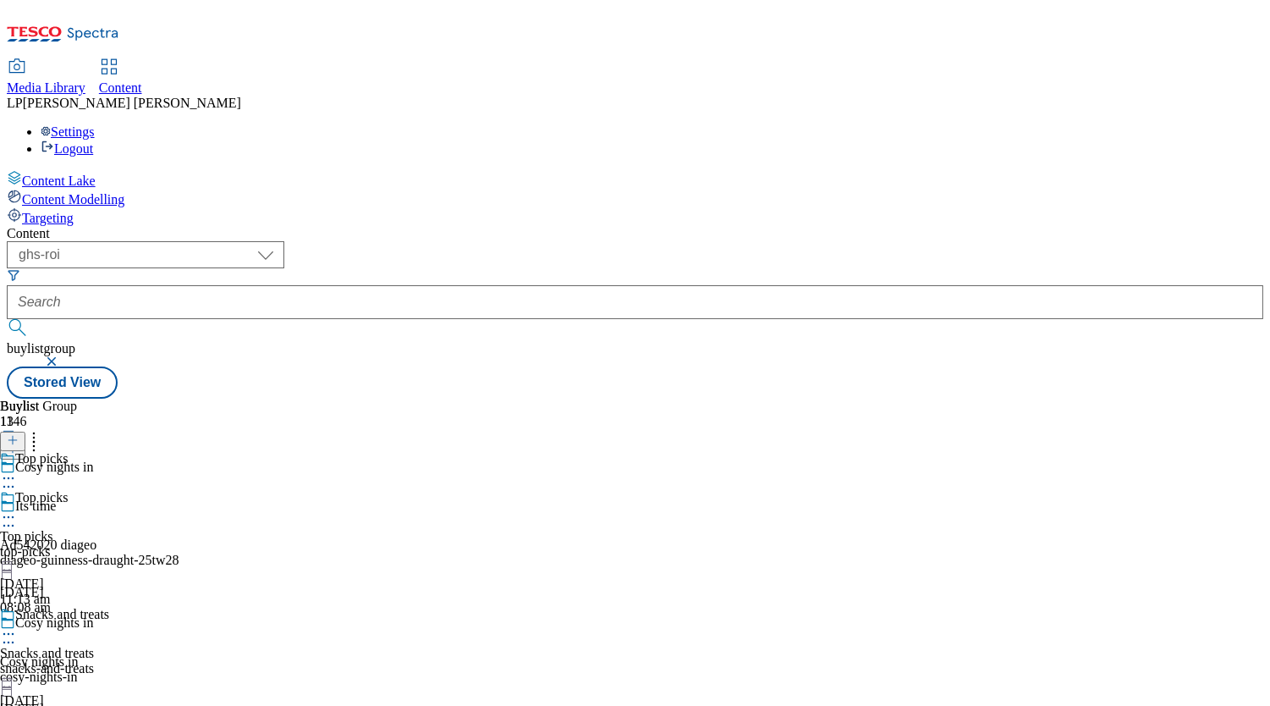
click at [133, 544] on div "top-picks" at bounding box center [66, 551] width 133 height 15
click at [17, 509] on icon at bounding box center [8, 517] width 17 height 17
click at [10, 633] on circle at bounding box center [9, 634] width 3 height 3
click at [133, 607] on div "Snacks and treats" at bounding box center [66, 626] width 133 height 39
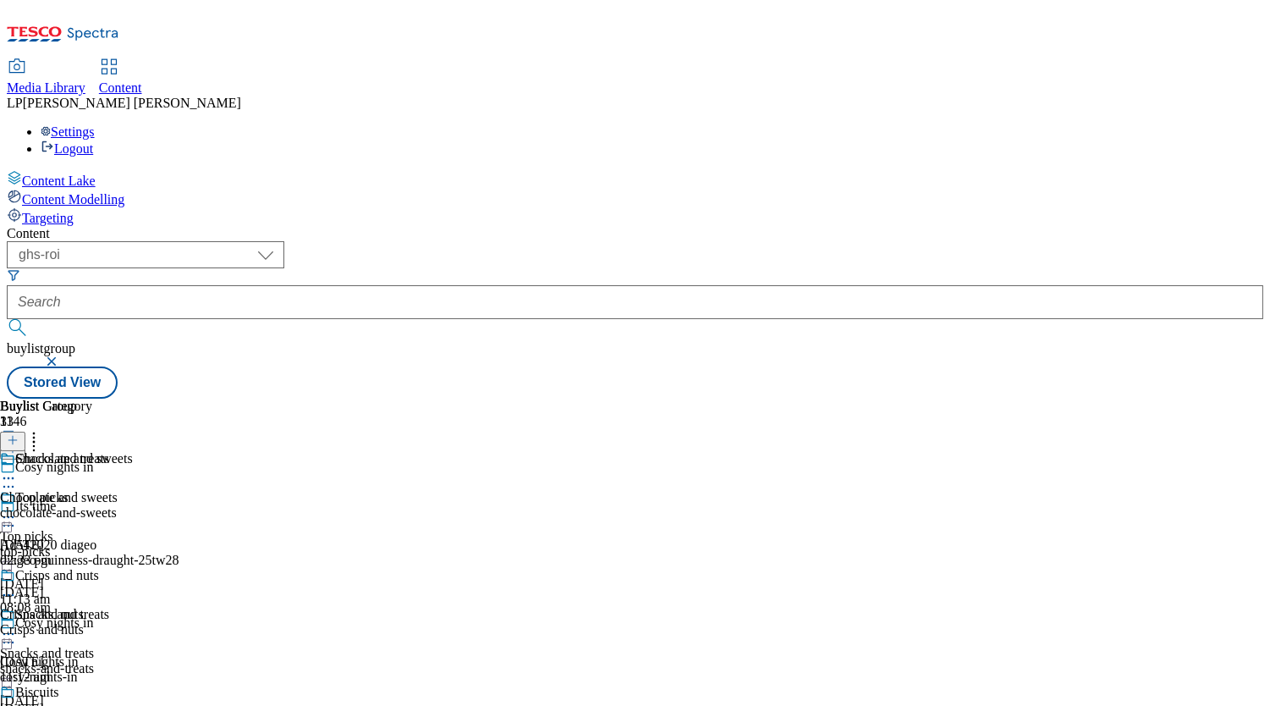
click at [17, 470] on icon at bounding box center [8, 478] width 17 height 17
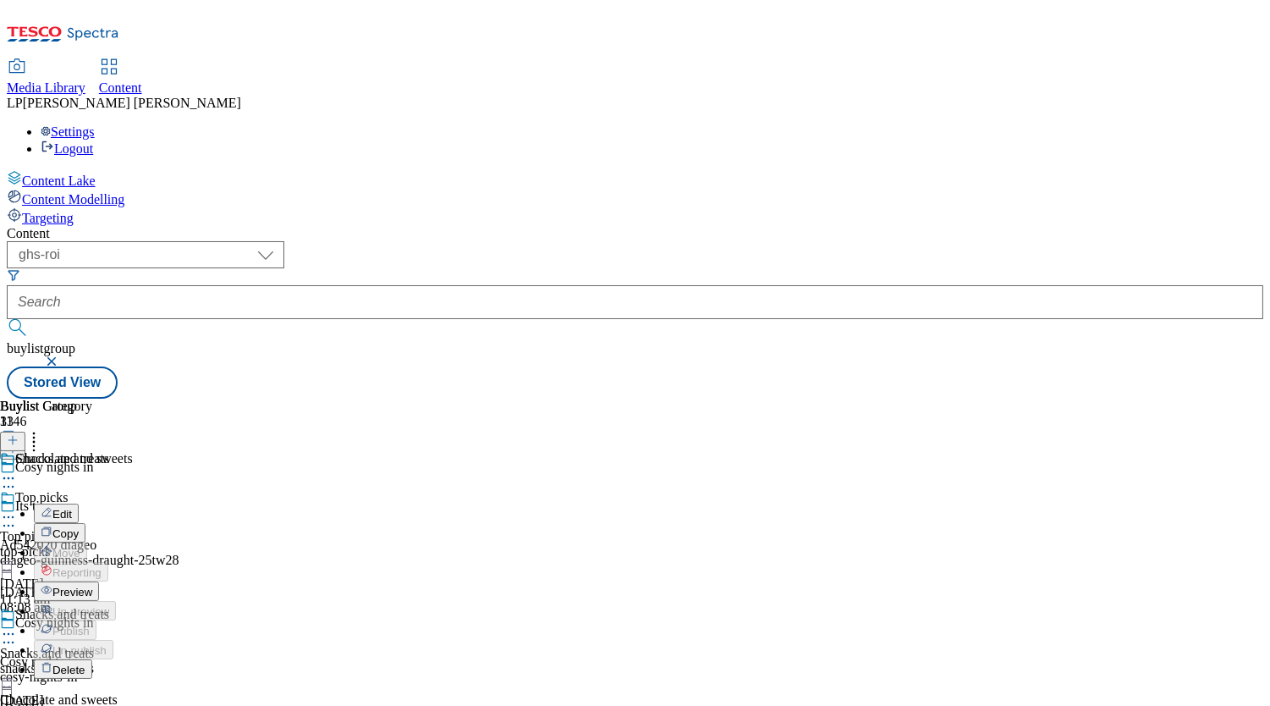
click at [92, 586] on span "Preview" at bounding box center [72, 592] width 40 height 13
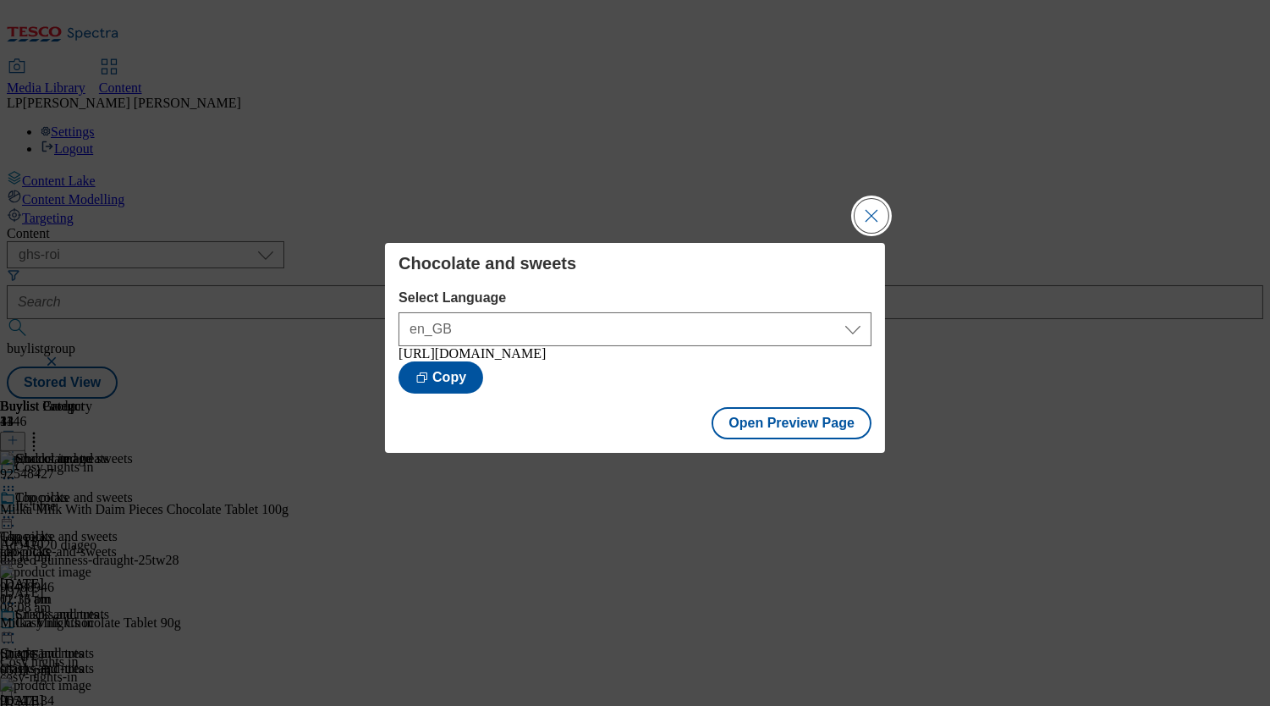
click at [870, 213] on button "Close Modal" at bounding box center [872, 216] width 34 height 34
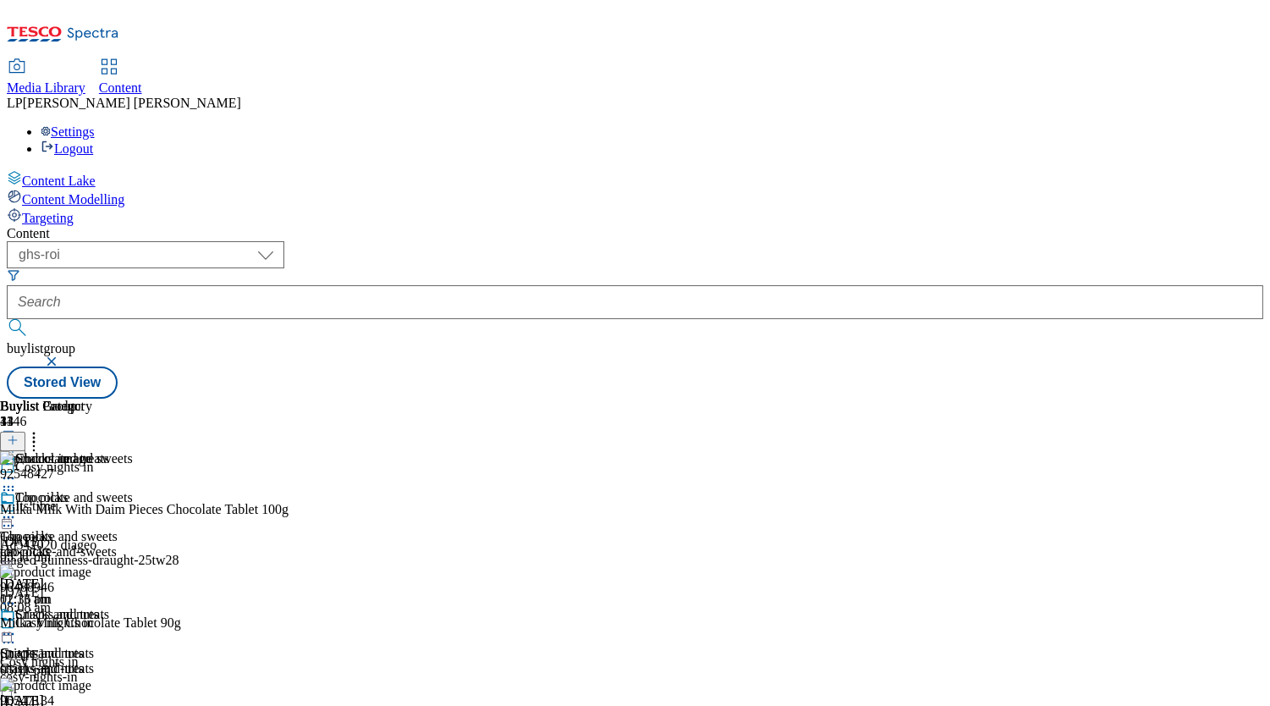
click at [133, 661] on div "Crisps and nuts" at bounding box center [66, 668] width 133 height 15
click at [133, 661] on div "snacks-and-treats" at bounding box center [66, 668] width 133 height 15
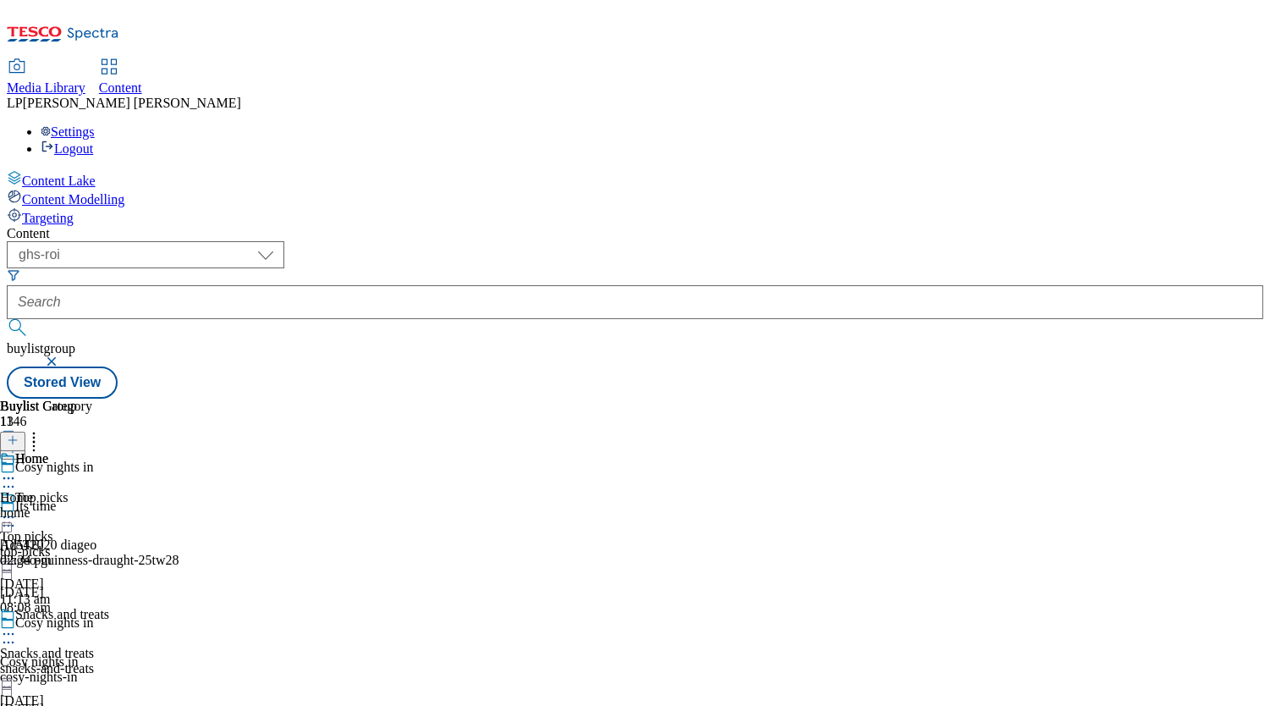
click at [17, 470] on icon at bounding box center [8, 478] width 17 height 17
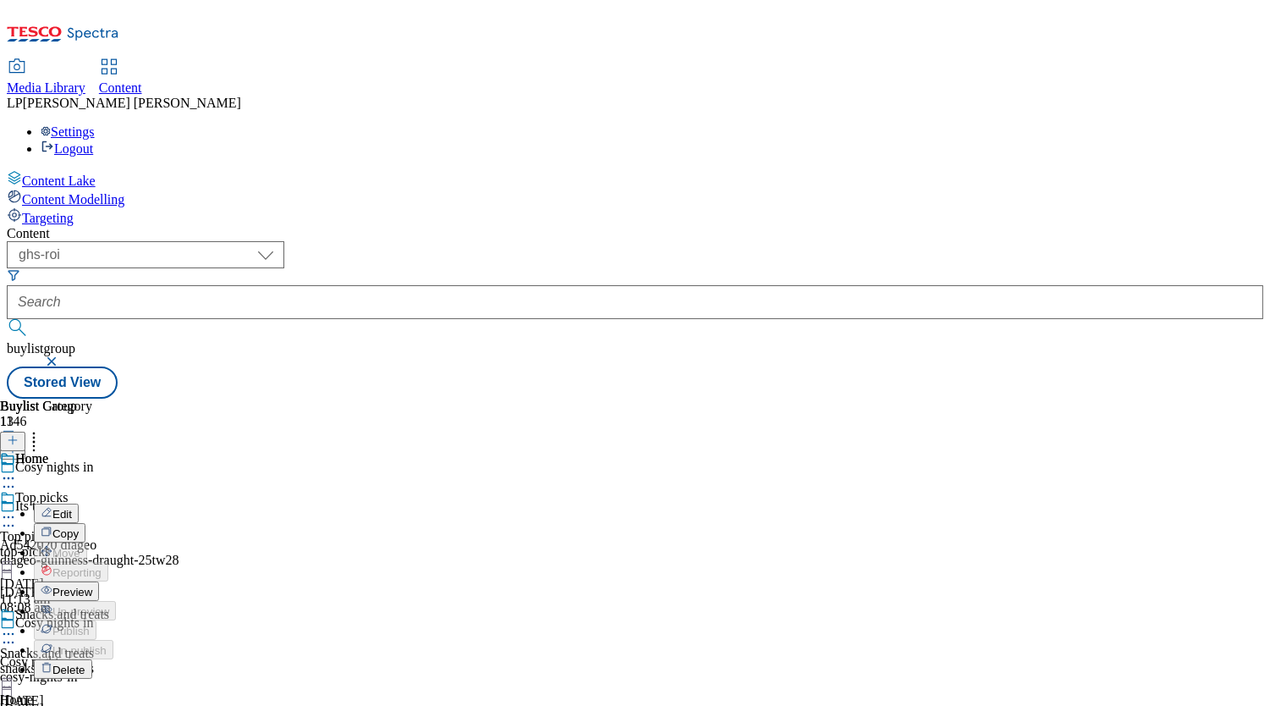
click at [92, 586] on span "Preview" at bounding box center [72, 592] width 40 height 13
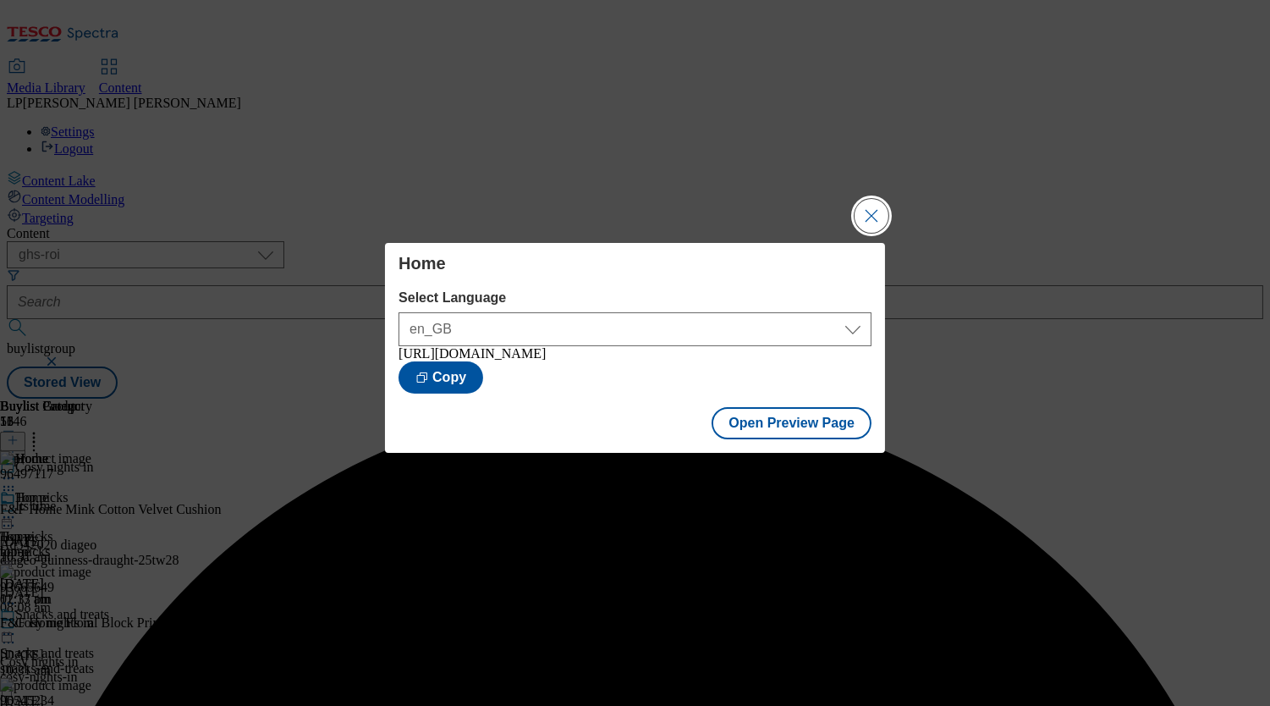
click at [873, 214] on button "Close Modal" at bounding box center [872, 216] width 34 height 34
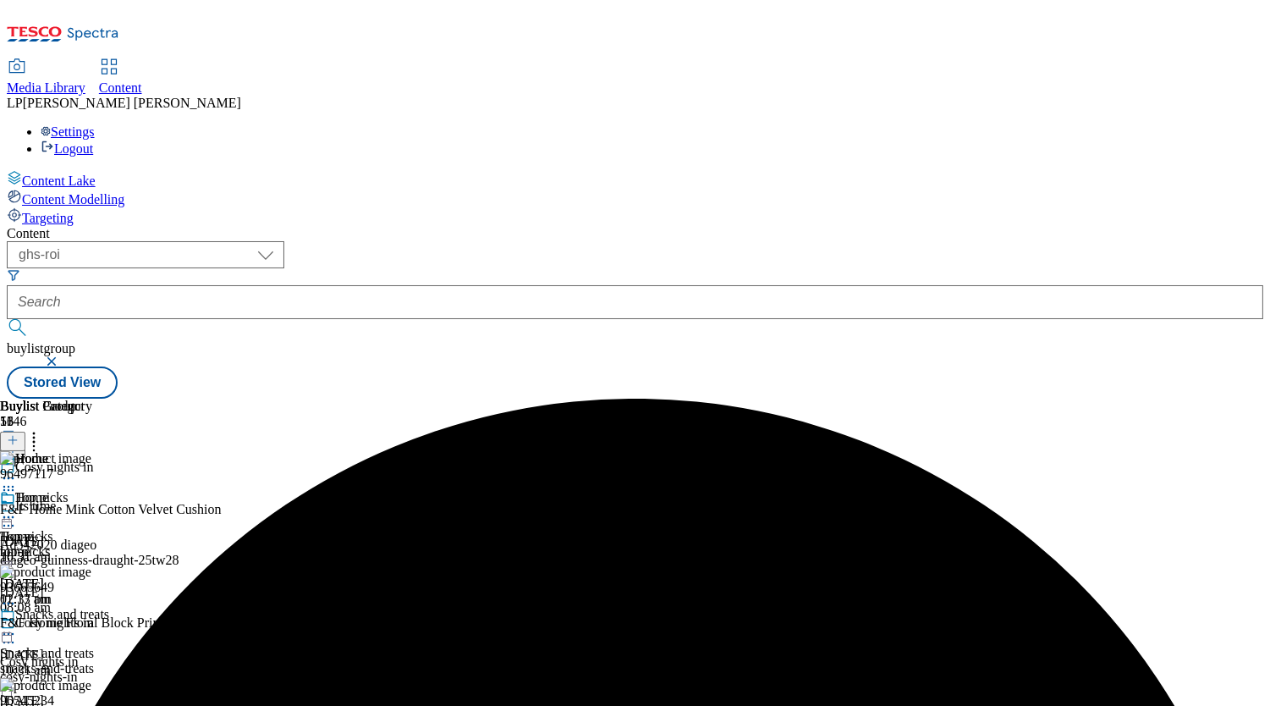
click at [133, 490] on div "Top picks Top picks top-picks 4 Sept 2025 11:13 am" at bounding box center [66, 548] width 133 height 117
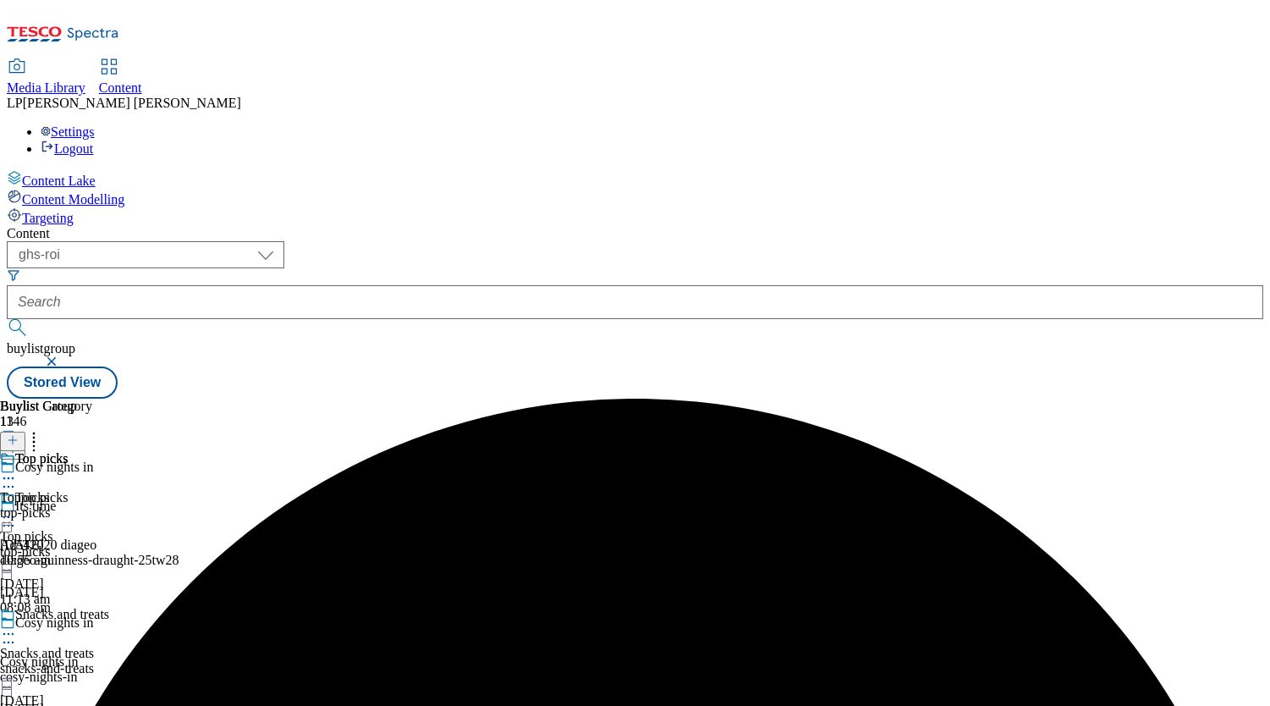
click at [133, 661] on div "snacks-and-treats" at bounding box center [66, 668] width 133 height 15
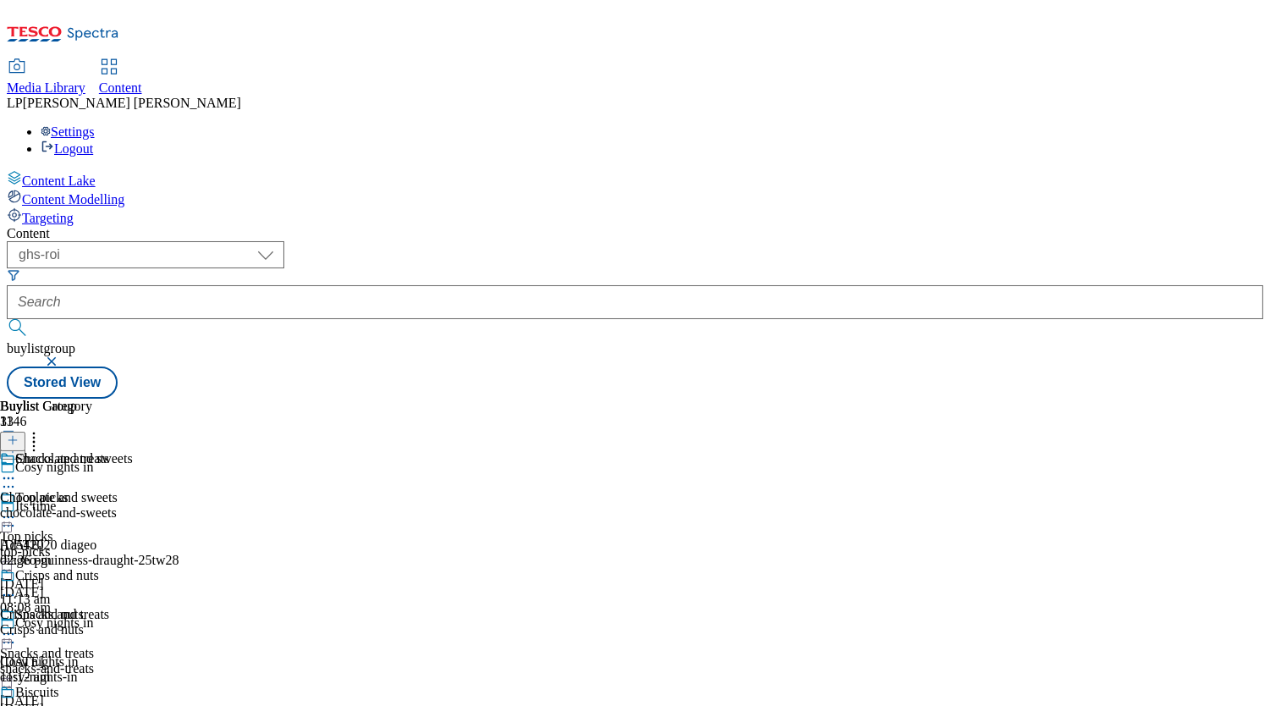
scroll to position [1436, 0]
click at [17, 470] on icon at bounding box center [8, 478] width 17 height 17
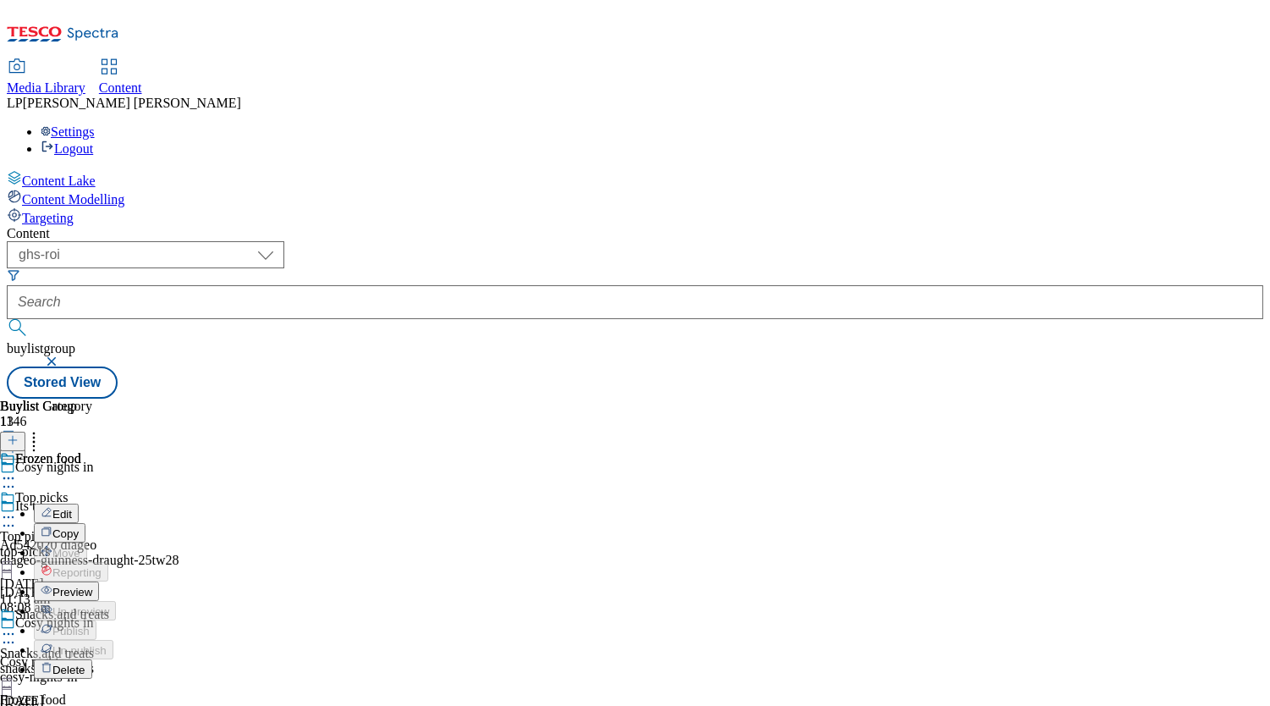
click at [92, 586] on span "Preview" at bounding box center [72, 592] width 40 height 13
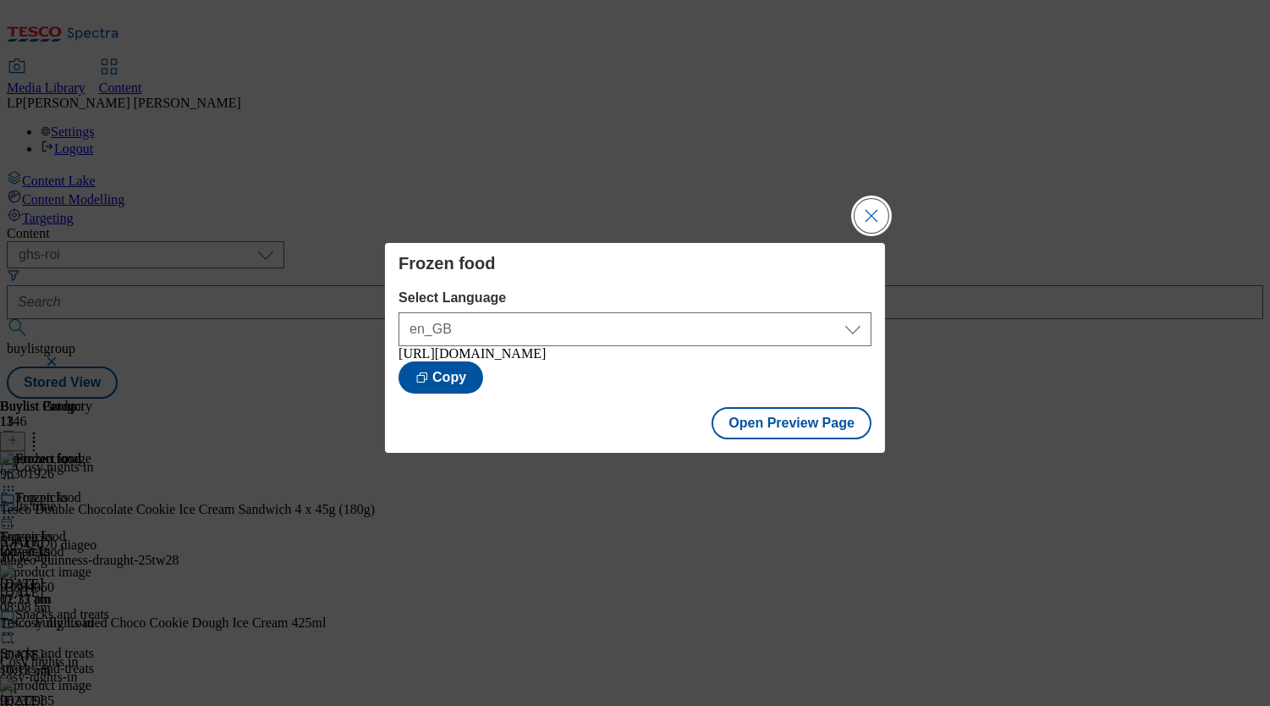
click at [871, 212] on button "Close Modal" at bounding box center [872, 216] width 34 height 34
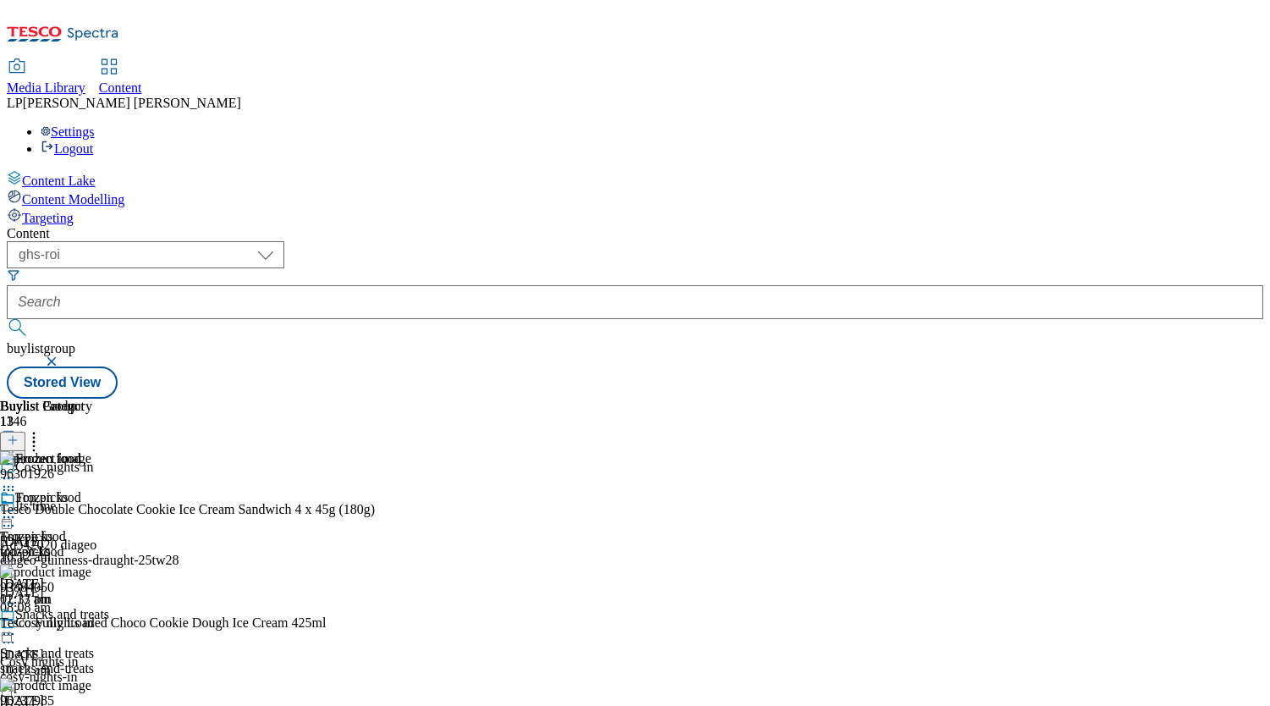
click at [133, 544] on div "top-picks" at bounding box center [66, 551] width 133 height 15
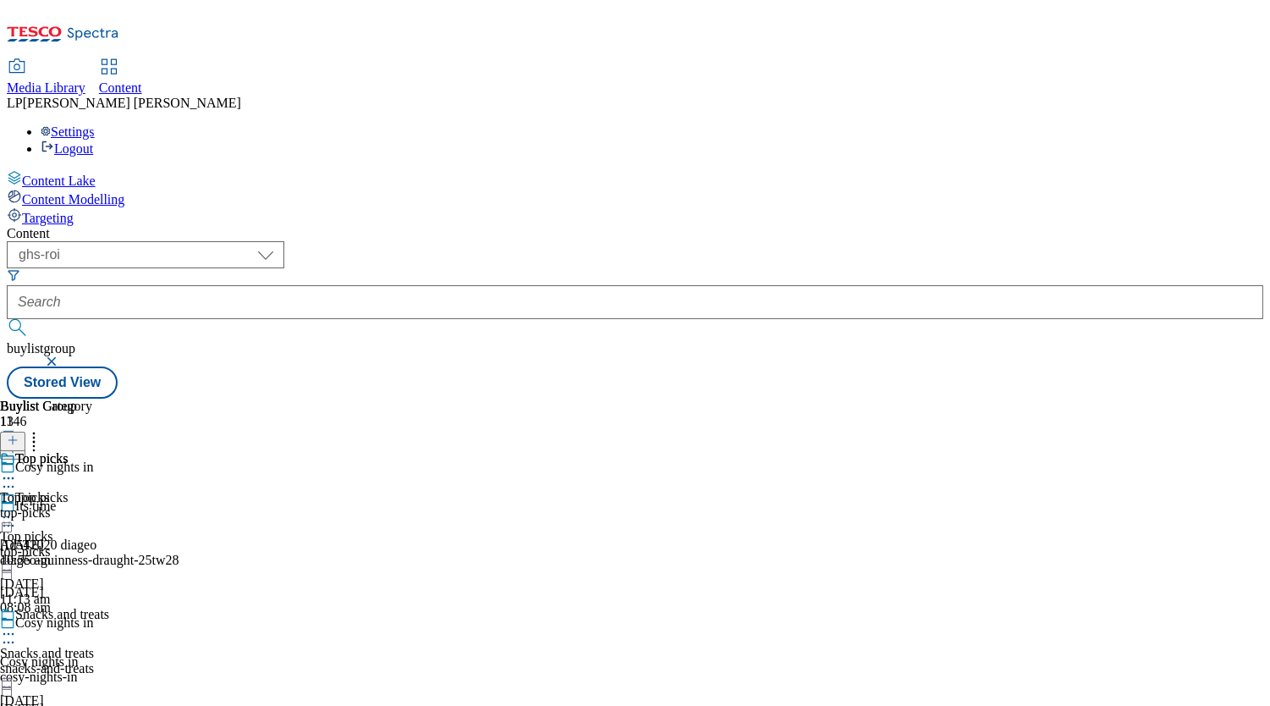
click at [133, 661] on div "snacks-and-treats" at bounding box center [66, 668] width 133 height 15
click at [133, 505] on div "chocolate-and-sweets" at bounding box center [66, 512] width 133 height 15
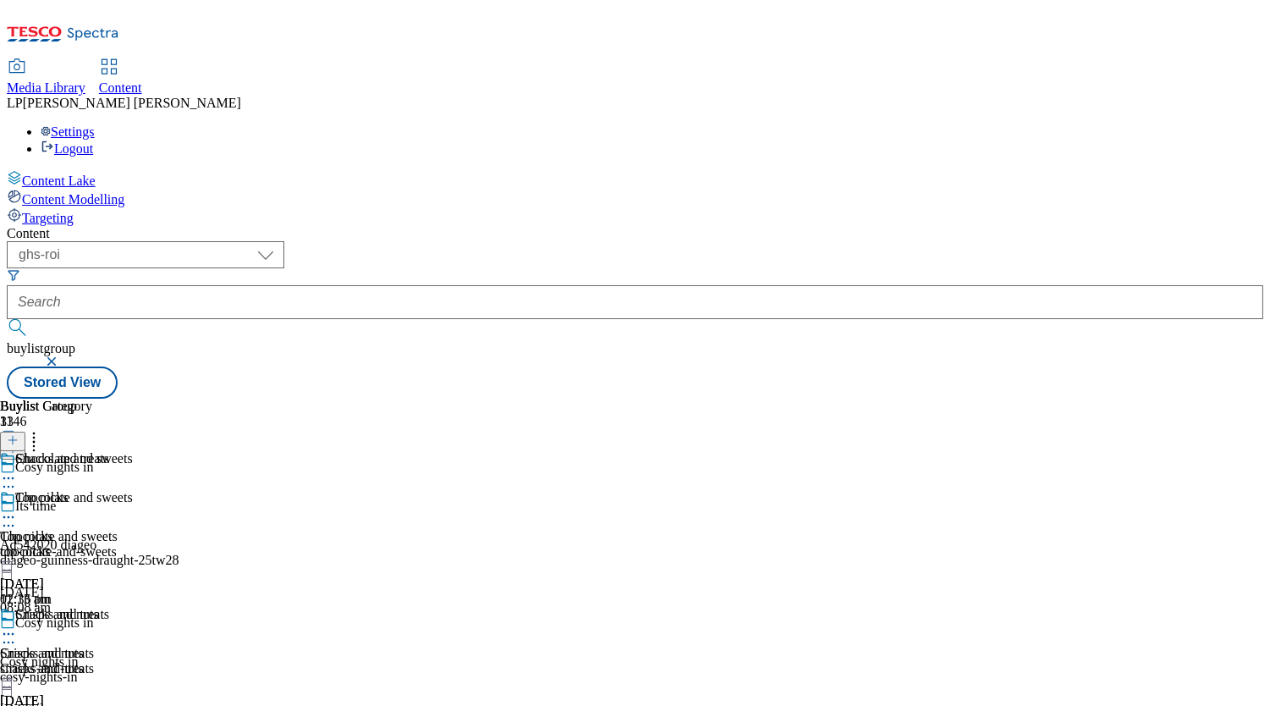
click at [133, 661] on div "Crisps and nuts" at bounding box center [66, 668] width 133 height 15
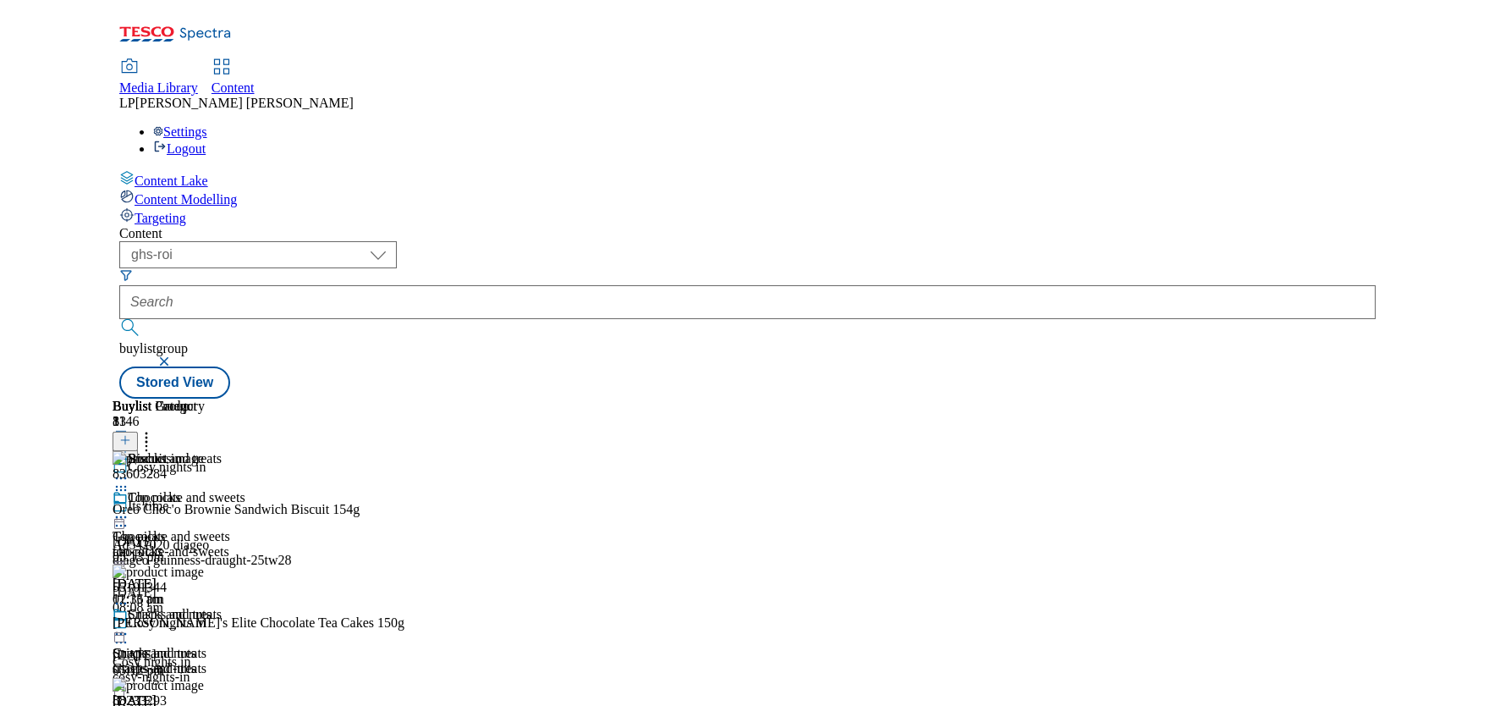
scroll to position [1528, 0]
